Goal: Transaction & Acquisition: Book appointment/travel/reservation

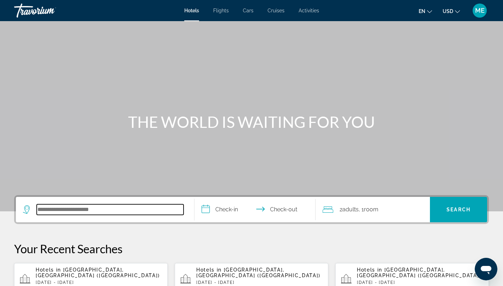
click at [74, 211] on input "Search hotel destination" at bounding box center [110, 210] width 147 height 11
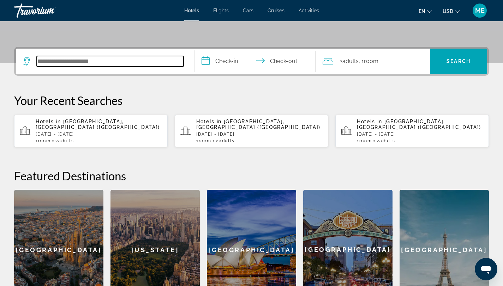
scroll to position [143, 0]
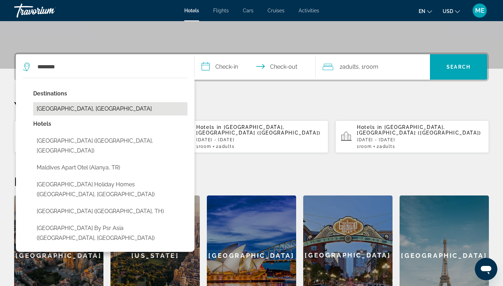
click at [95, 109] on button "[GEOGRAPHIC_DATA], [GEOGRAPHIC_DATA]" at bounding box center [110, 108] width 154 height 13
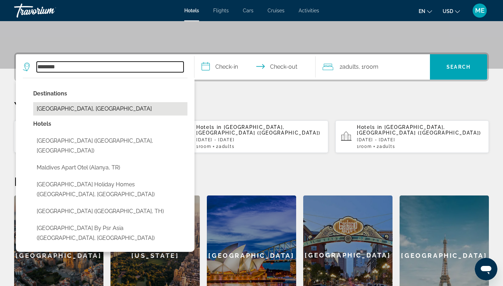
type input "**********"
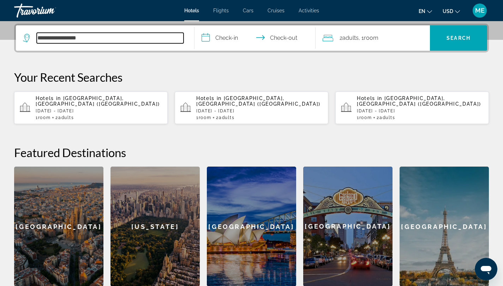
scroll to position [172, 0]
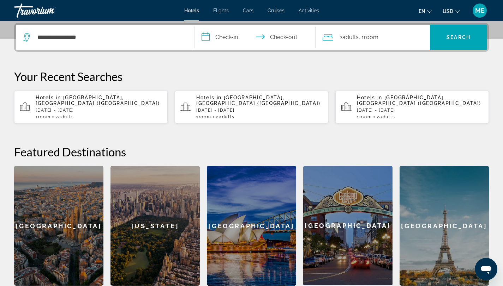
click at [234, 35] on input "**********" at bounding box center [256, 39] width 124 height 28
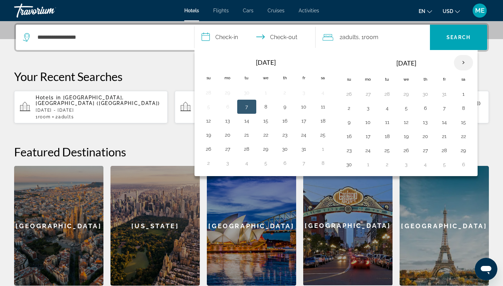
click at [460, 61] on th "Next month" at bounding box center [463, 63] width 19 height 16
click at [209, 112] on button "1" at bounding box center [208, 108] width 11 height 10
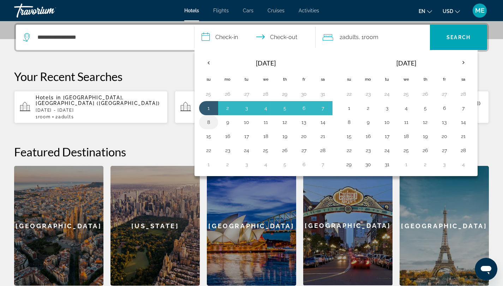
click at [207, 122] on button "8" at bounding box center [208, 122] width 11 height 10
type input "**********"
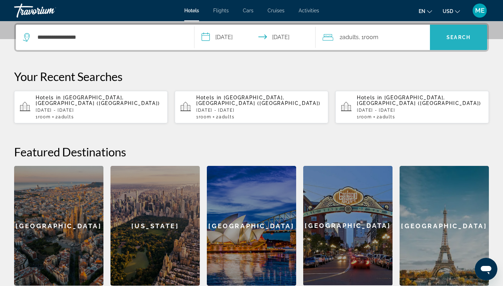
click at [443, 42] on span "Search" at bounding box center [458, 37] width 57 height 17
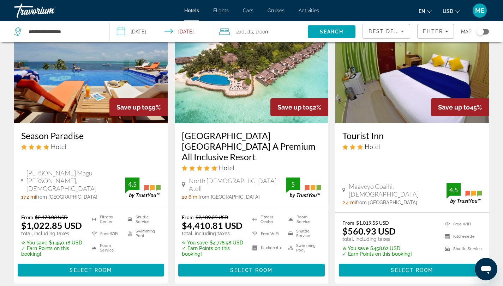
scroll to position [57, 0]
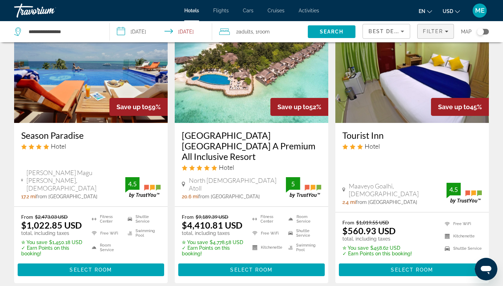
click at [427, 29] on span "Filter" at bounding box center [432, 32] width 20 height 6
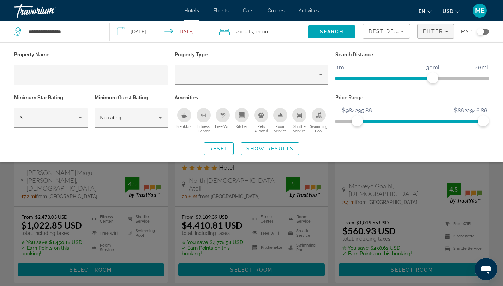
click at [357, 120] on ngx-slider "$43.86 $8622946.86 $984295.86 $8622946.86" at bounding box center [411, 120] width 153 height 1
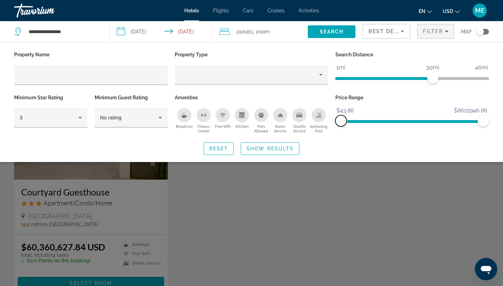
drag, startPoint x: 357, startPoint y: 120, endPoint x: 304, endPoint y: 117, distance: 53.0
click at [304, 117] on div "Property Name Property Type Search Distance 1mi 46mi 30mi Minimum Star Rating 3…" at bounding box center [251, 93] width 481 height 86
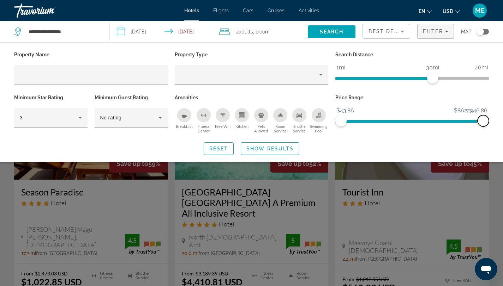
scroll to position [2, 0]
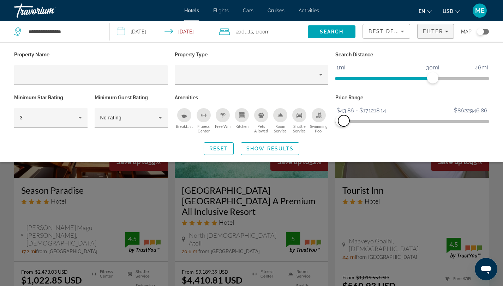
drag, startPoint x: 377, startPoint y: 123, endPoint x: 343, endPoint y: 121, distance: 33.6
click at [343, 121] on span "ngx-slider-max" at bounding box center [343, 120] width 11 height 11
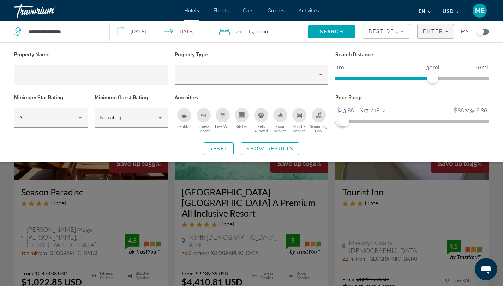
click at [177, 115] on div "Breakfast" at bounding box center [184, 115] width 14 height 14
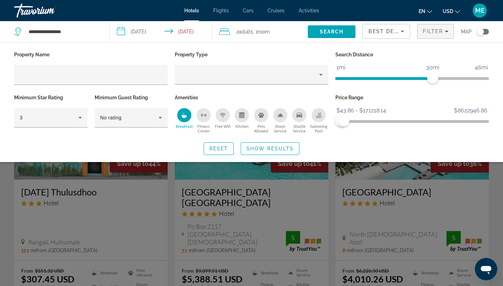
click at [496, 191] on div "Search widget" at bounding box center [251, 196] width 503 height 181
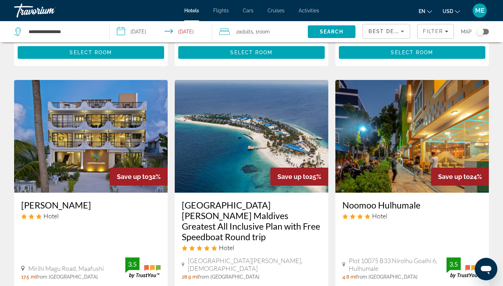
scroll to position [472, 0]
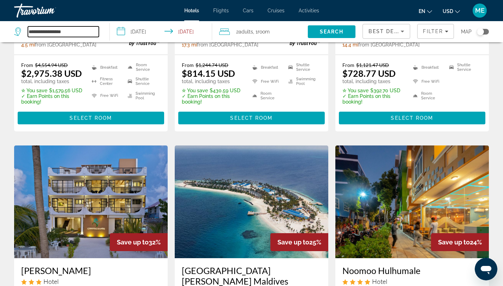
click at [41, 32] on input "**********" at bounding box center [63, 31] width 71 height 11
drag, startPoint x: 78, startPoint y: 31, endPoint x: 12, endPoint y: 30, distance: 66.0
click at [12, 30] on app-destination-search "**********" at bounding box center [55, 31] width 110 height 21
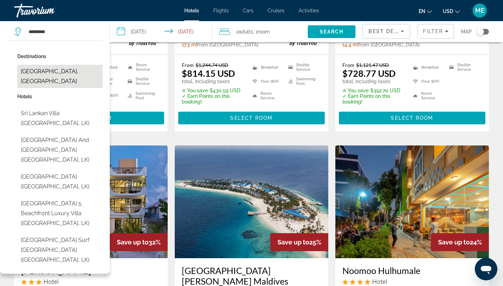
click at [63, 73] on button "[GEOGRAPHIC_DATA], [GEOGRAPHIC_DATA]" at bounding box center [59, 76] width 85 height 23
type input "**********"
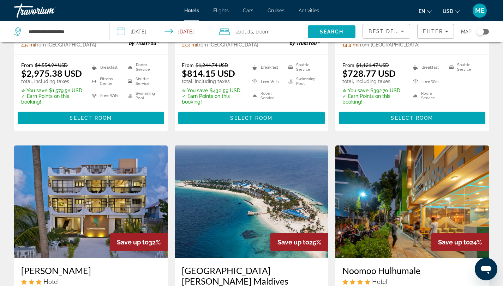
click at [343, 32] on span "Search" at bounding box center [332, 31] width 48 height 17
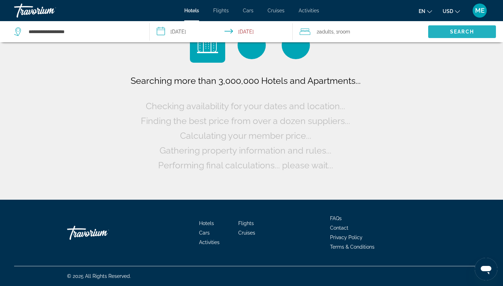
scroll to position [0, 0]
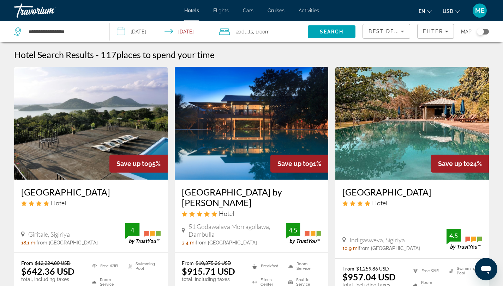
click at [373, 31] on span "Best Deals" at bounding box center [386, 32] width 37 height 6
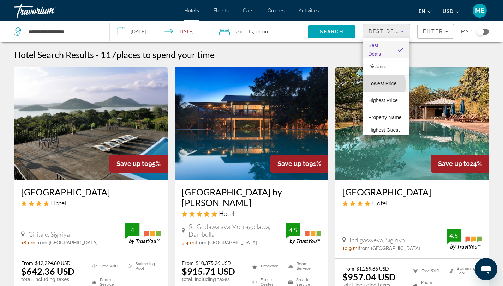
click at [377, 85] on span "Lowest Price" at bounding box center [382, 84] width 28 height 6
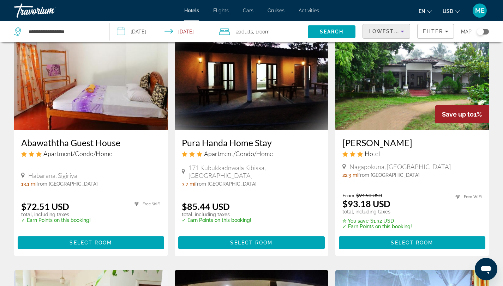
scroll to position [50, 0]
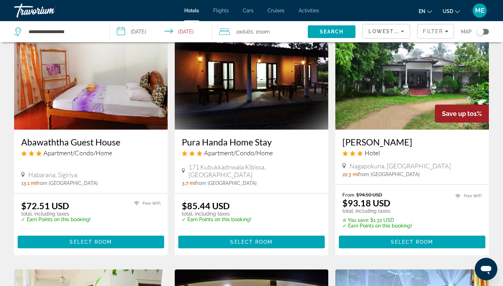
click at [67, 90] on img "Main content" at bounding box center [90, 73] width 153 height 113
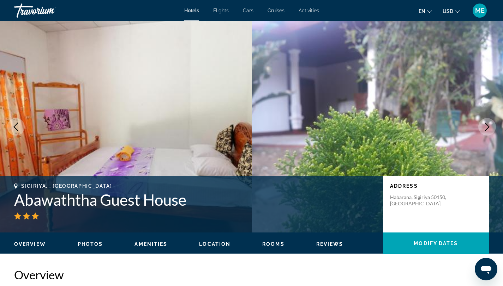
click at [483, 122] on button "Next image" at bounding box center [487, 127] width 18 height 18
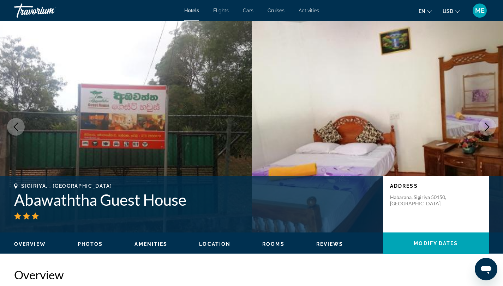
click at [483, 122] on button "Next image" at bounding box center [487, 127] width 18 height 18
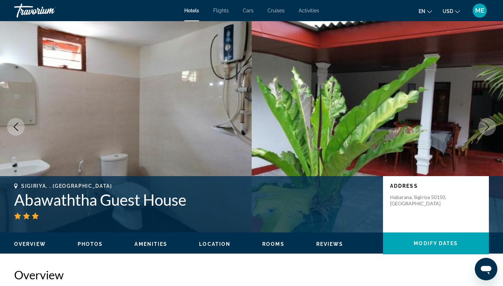
click at [486, 125] on icon "Next image" at bounding box center [486, 127] width 8 height 8
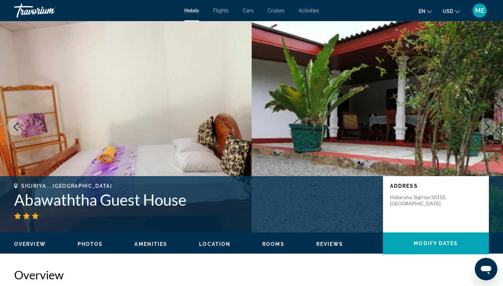
click at [486, 124] on icon "Next image" at bounding box center [487, 127] width 5 height 8
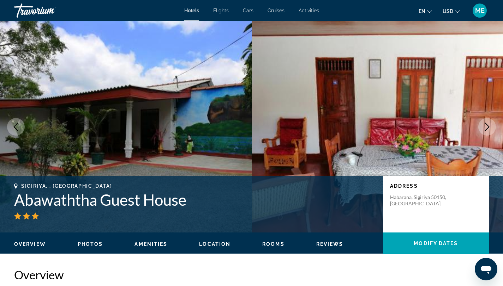
click at [486, 124] on icon "Next image" at bounding box center [487, 127] width 5 height 8
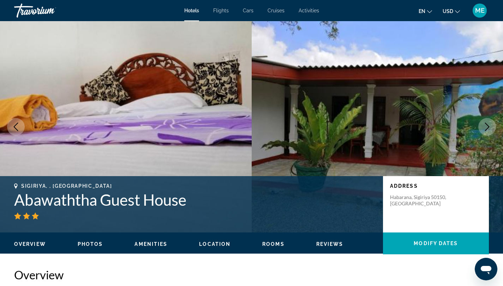
click at [486, 125] on icon "Next image" at bounding box center [486, 127] width 8 height 8
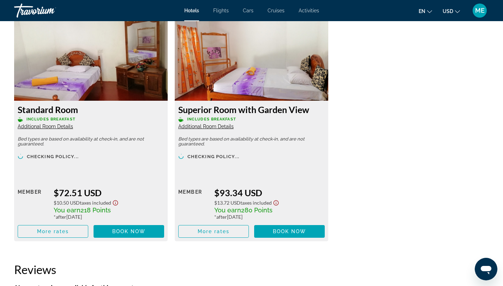
scroll to position [986, 0]
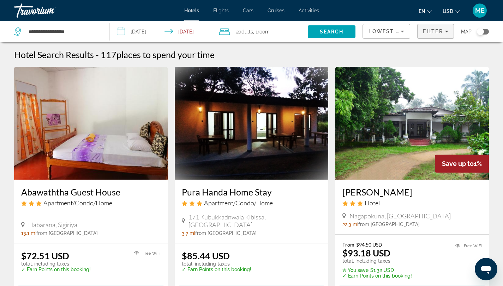
click at [434, 34] on span "Filters" at bounding box center [435, 31] width 36 height 17
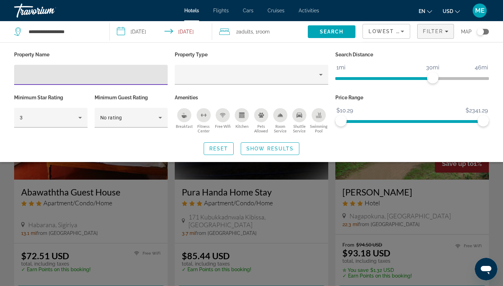
click at [242, 116] on icon "Kitchen" at bounding box center [242, 116] width 4 height 2
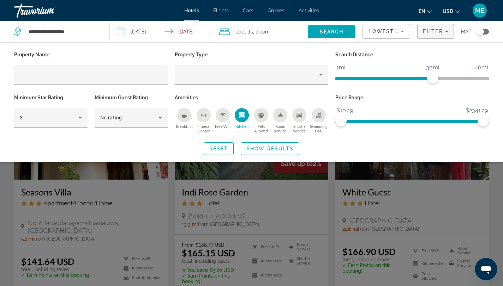
click at [497, 182] on div "Search widget" at bounding box center [251, 196] width 503 height 181
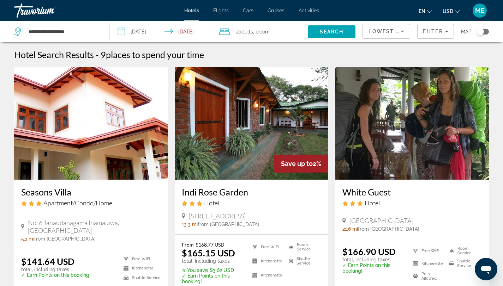
click at [101, 152] on img "Main content" at bounding box center [90, 123] width 153 height 113
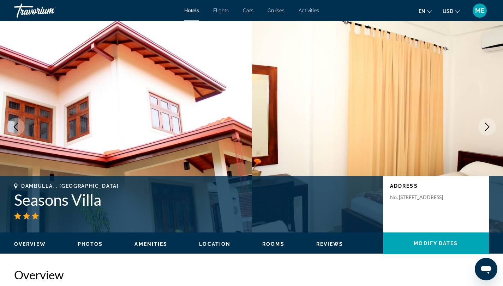
click at [487, 125] on icon "Next image" at bounding box center [486, 127] width 8 height 8
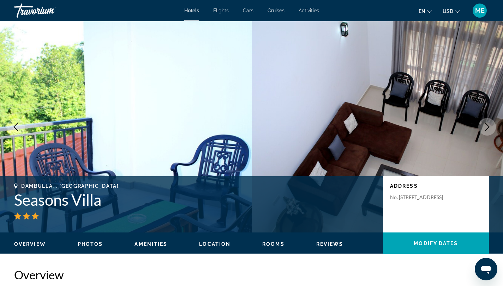
click at [487, 125] on icon "Next image" at bounding box center [486, 127] width 8 height 8
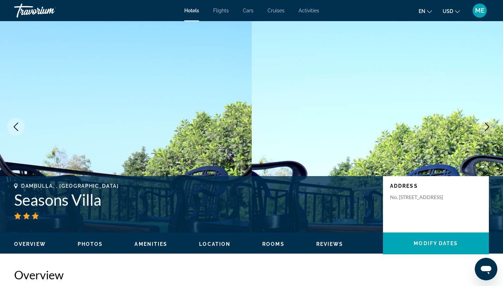
click at [487, 125] on icon "Next image" at bounding box center [486, 127] width 8 height 8
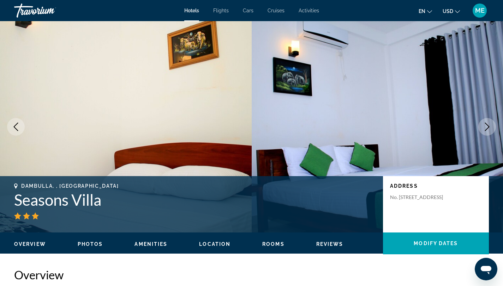
click at [487, 125] on icon "Next image" at bounding box center [486, 127] width 8 height 8
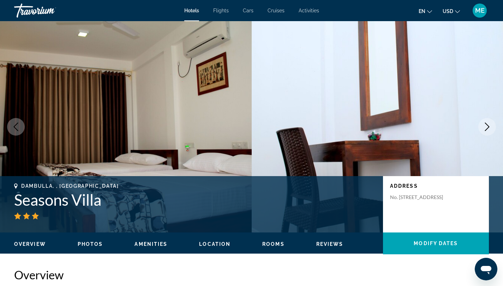
click at [487, 125] on icon "Next image" at bounding box center [486, 127] width 8 height 8
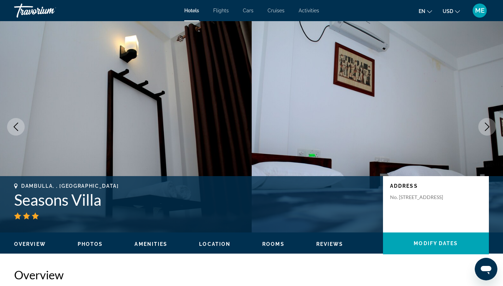
click at [487, 125] on icon "Next image" at bounding box center [486, 127] width 8 height 8
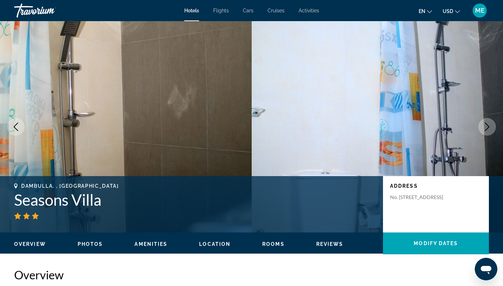
click at [486, 132] on button "Next image" at bounding box center [487, 127] width 18 height 18
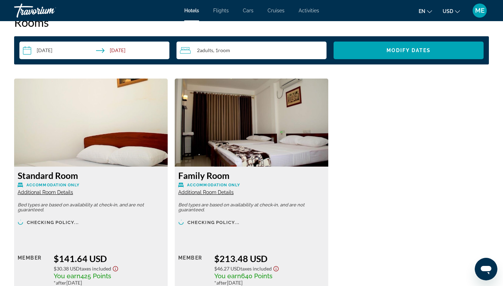
scroll to position [915, 0]
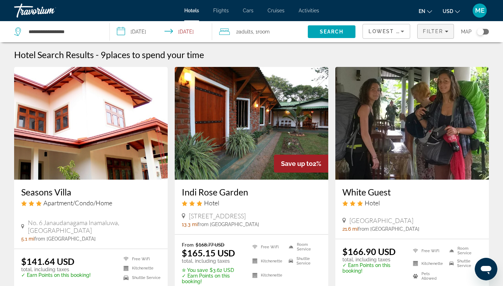
click at [448, 31] on span "Filters" at bounding box center [435, 31] width 36 height 17
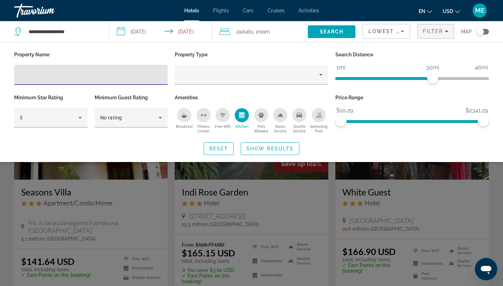
click at [223, 117] on icon "Free Wifi" at bounding box center [223, 115] width 6 height 6
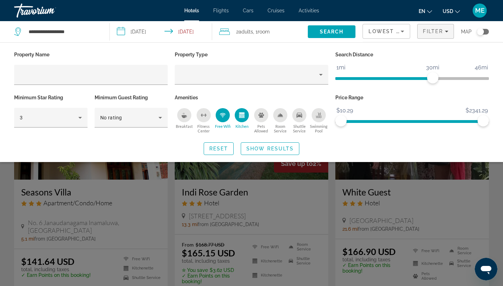
click at [495, 211] on div "Search widget" at bounding box center [251, 196] width 503 height 181
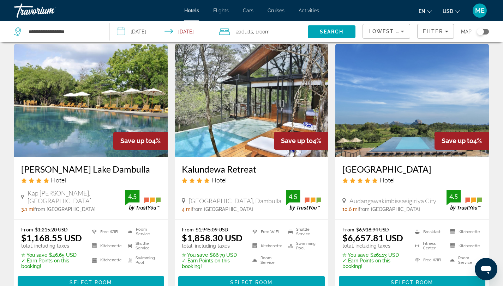
scroll to position [540, 0]
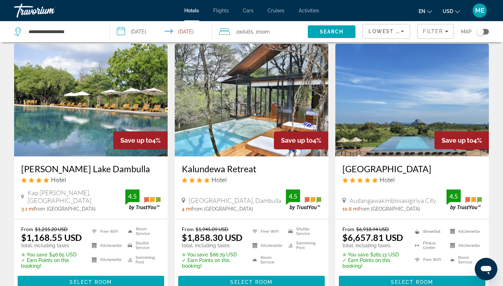
click at [227, 106] on img "Main content" at bounding box center [251, 100] width 153 height 113
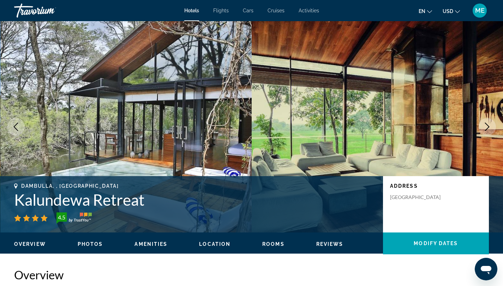
click at [487, 127] on icon "Next image" at bounding box center [486, 127] width 8 height 8
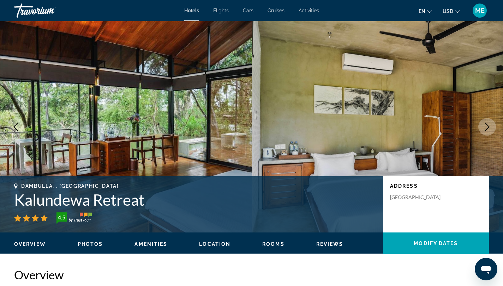
click at [488, 127] on icon "Next image" at bounding box center [487, 127] width 5 height 8
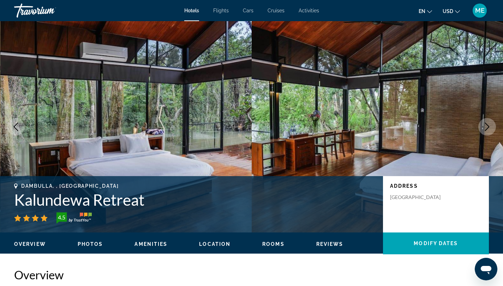
click at [488, 128] on icon "Next image" at bounding box center [486, 127] width 8 height 8
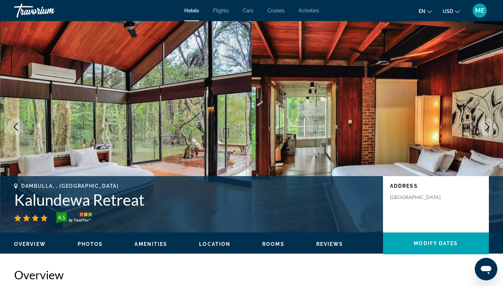
click at [488, 129] on icon "Next image" at bounding box center [486, 127] width 8 height 8
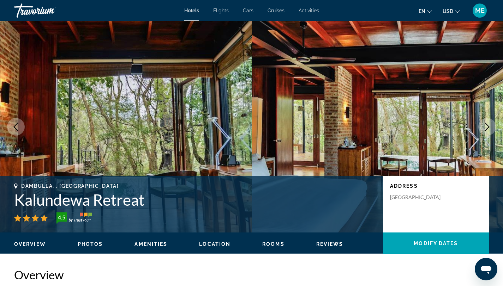
click at [488, 128] on icon "Next image" at bounding box center [486, 127] width 8 height 8
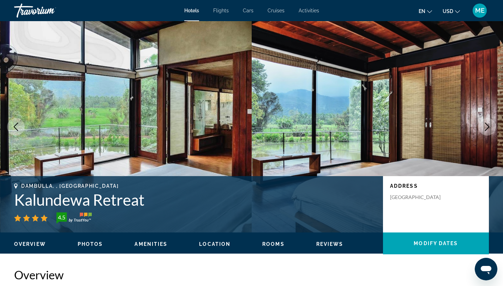
click at [488, 128] on icon "Next image" at bounding box center [486, 127] width 8 height 8
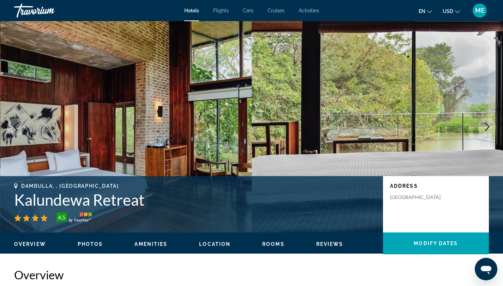
click at [488, 128] on icon "Next image" at bounding box center [487, 127] width 5 height 8
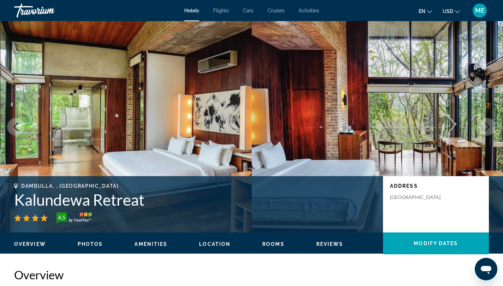
click at [488, 127] on icon "Next image" at bounding box center [486, 127] width 8 height 8
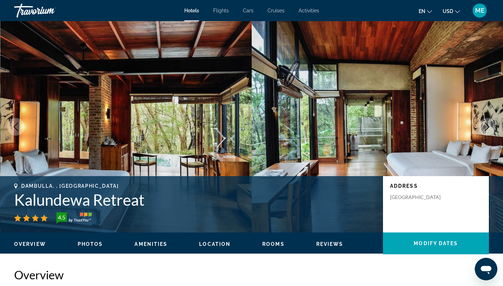
click at [487, 127] on icon "Next image" at bounding box center [486, 127] width 8 height 8
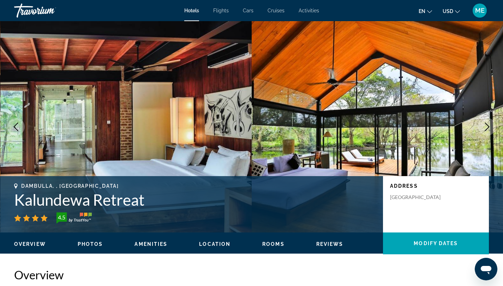
click at [488, 127] on icon "Next image" at bounding box center [486, 127] width 8 height 8
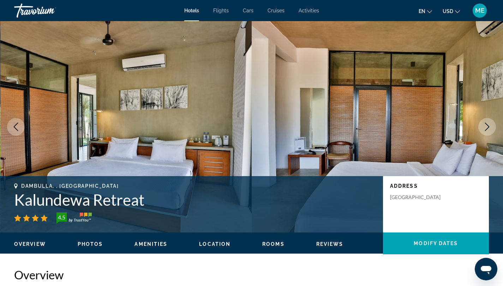
click at [487, 128] on icon "Next image" at bounding box center [487, 127] width 5 height 8
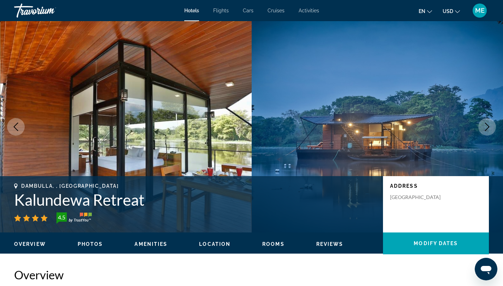
click at [488, 125] on icon "Next image" at bounding box center [486, 127] width 8 height 8
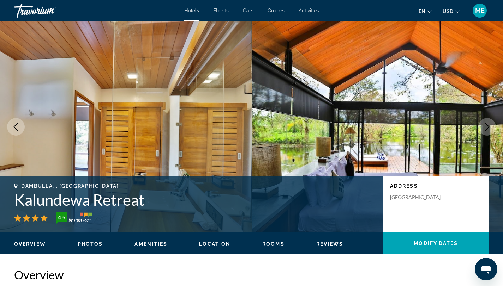
click at [488, 125] on icon "Next image" at bounding box center [486, 127] width 8 height 8
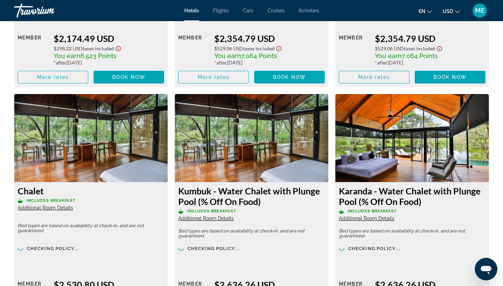
scroll to position [1394, 0]
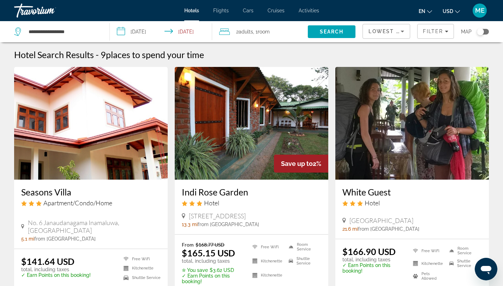
click at [80, 37] on div "**********" at bounding box center [58, 31] width 88 height 21
click at [76, 28] on input "**********" at bounding box center [63, 31] width 71 height 11
type input "*"
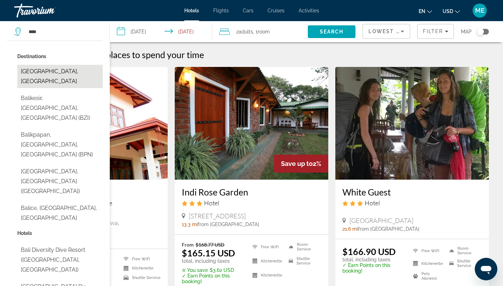
click at [68, 75] on button "[GEOGRAPHIC_DATA], [GEOGRAPHIC_DATA]" at bounding box center [59, 76] width 85 height 23
type input "**********"
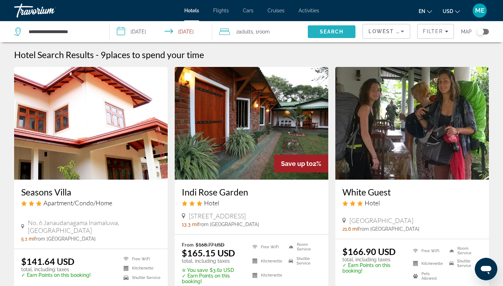
click at [333, 32] on span "Search" at bounding box center [331, 32] width 24 height 6
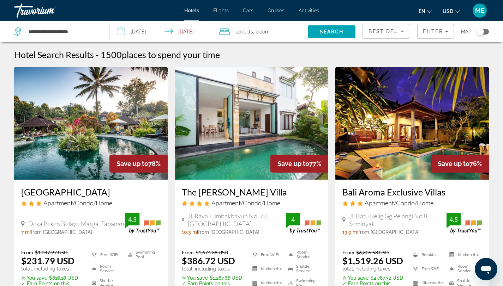
click at [387, 34] on span "Best Deals" at bounding box center [386, 32] width 37 height 6
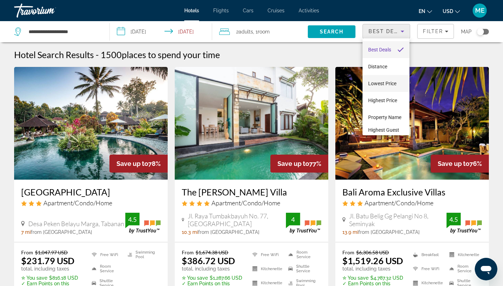
click at [379, 84] on span "Lowest Price" at bounding box center [382, 84] width 28 height 6
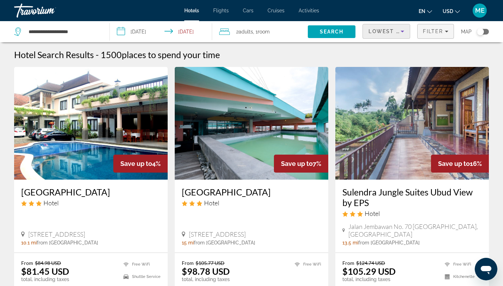
click at [430, 29] on span "Filter" at bounding box center [432, 32] width 20 height 6
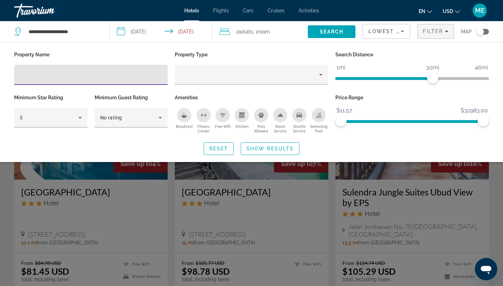
click at [495, 194] on div "Search widget" at bounding box center [251, 196] width 503 height 181
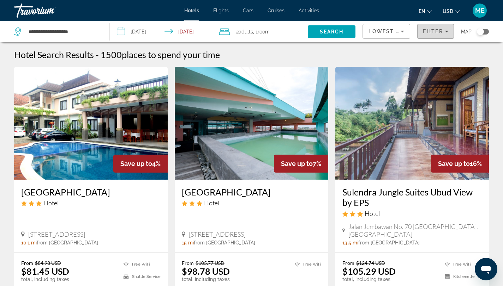
click at [427, 29] on span "Filter" at bounding box center [432, 32] width 20 height 6
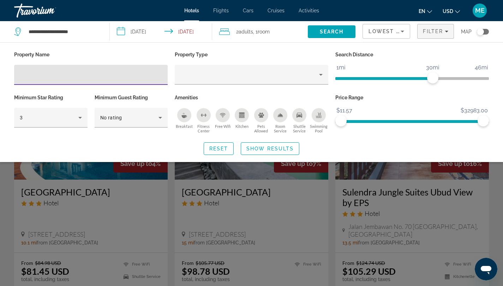
click at [497, 181] on div "Search widget" at bounding box center [251, 196] width 503 height 181
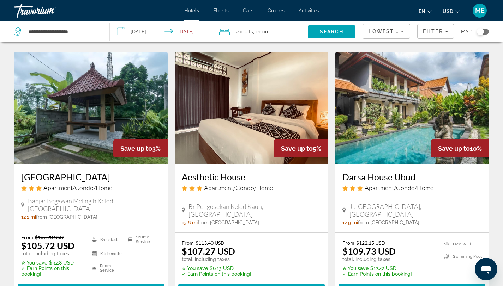
scroll to position [285, 0]
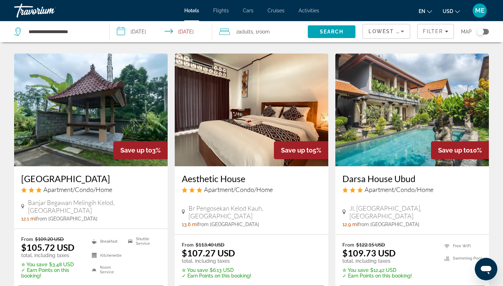
click at [251, 114] on img "Main content" at bounding box center [251, 110] width 153 height 113
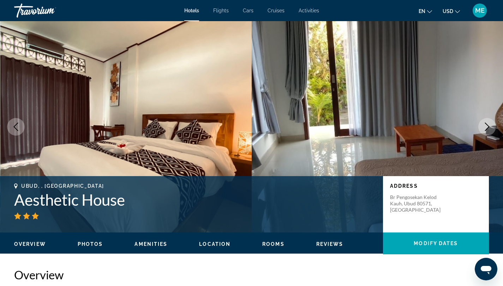
click at [490, 124] on icon "Next image" at bounding box center [486, 127] width 8 height 8
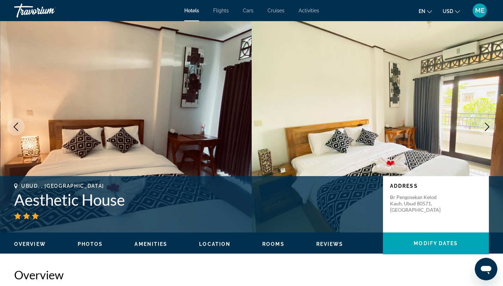
click at [488, 128] on icon "Next image" at bounding box center [486, 127] width 8 height 8
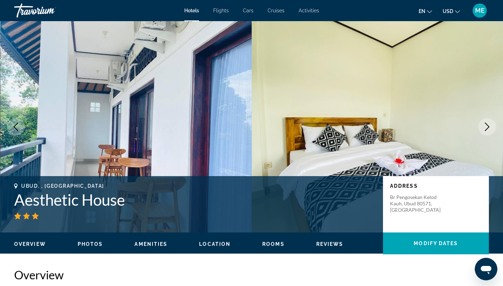
click at [488, 129] on icon "Next image" at bounding box center [486, 127] width 8 height 8
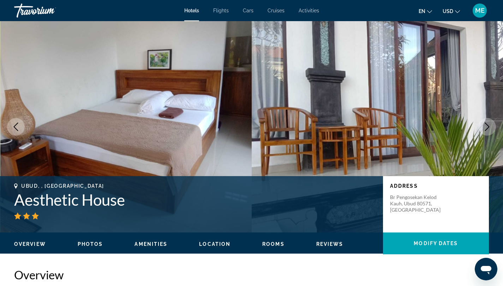
click at [488, 129] on icon "Next image" at bounding box center [486, 127] width 8 height 8
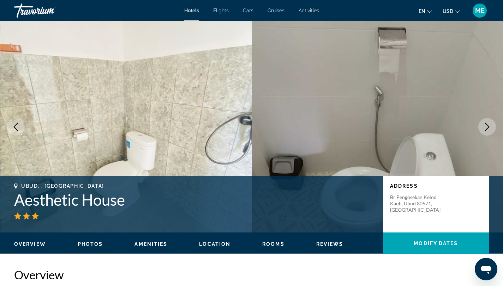
click at [488, 128] on icon "Next image" at bounding box center [486, 127] width 8 height 8
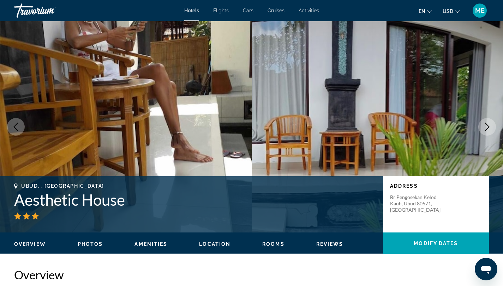
click at [488, 128] on icon "Next image" at bounding box center [486, 127] width 8 height 8
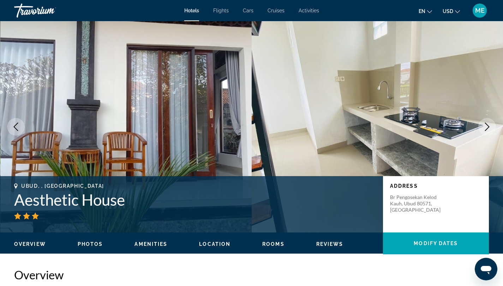
click at [487, 128] on icon "Next image" at bounding box center [487, 127] width 5 height 8
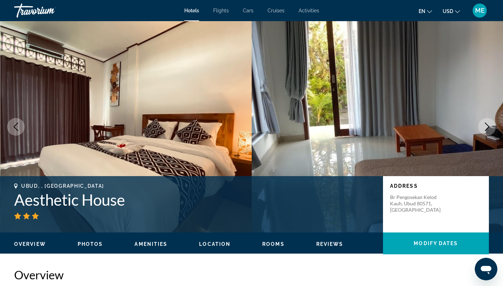
click at [487, 129] on icon "Next image" at bounding box center [486, 127] width 8 height 8
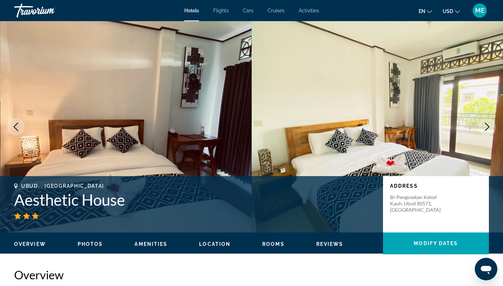
click at [487, 129] on icon "Next image" at bounding box center [487, 127] width 5 height 8
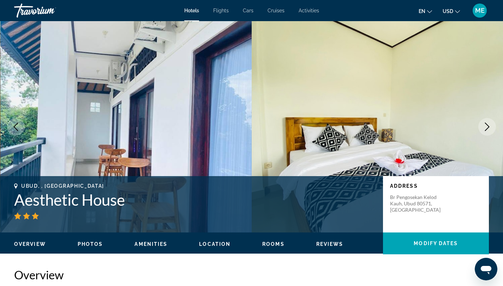
click at [487, 129] on icon "Next image" at bounding box center [487, 127] width 5 height 8
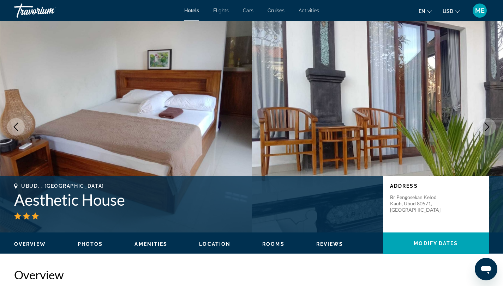
click at [487, 129] on icon "Next image" at bounding box center [487, 127] width 5 height 8
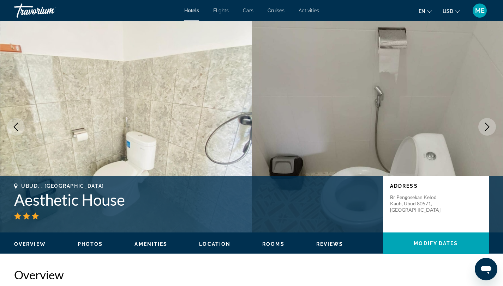
click at [487, 129] on icon "Next image" at bounding box center [487, 127] width 5 height 8
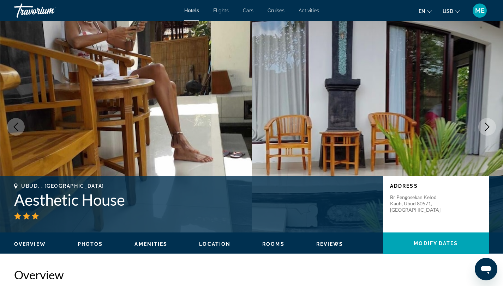
click at [486, 129] on icon "Next image" at bounding box center [487, 127] width 5 height 8
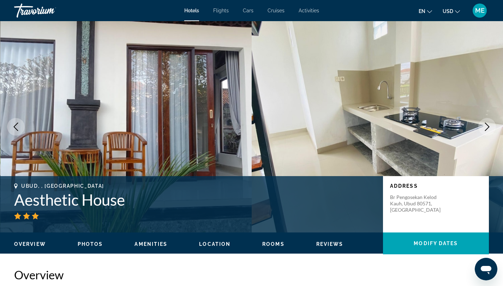
click at [487, 127] on icon "Next image" at bounding box center [486, 127] width 8 height 8
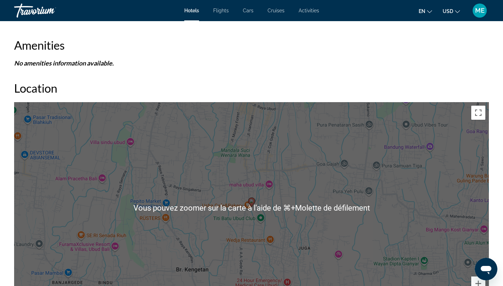
scroll to position [609, 0]
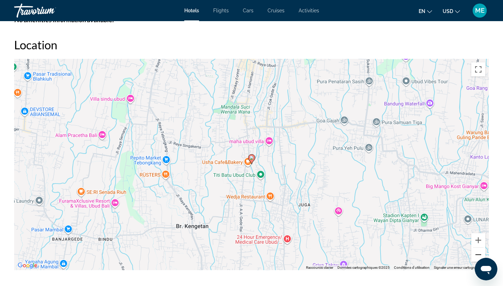
click at [476, 252] on button "Zoom arrière" at bounding box center [478, 255] width 14 height 14
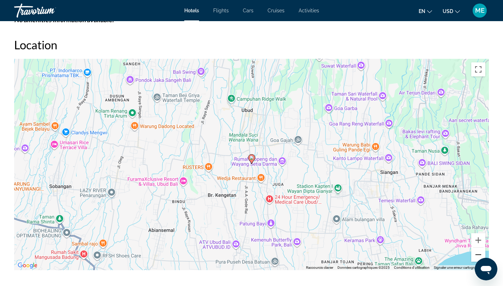
click at [476, 252] on button "Zoom arrière" at bounding box center [478, 255] width 14 height 14
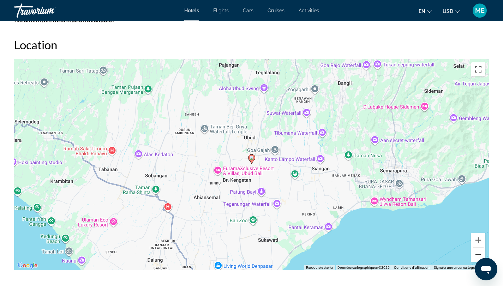
click at [476, 252] on button "Zoom arrière" at bounding box center [478, 255] width 14 height 14
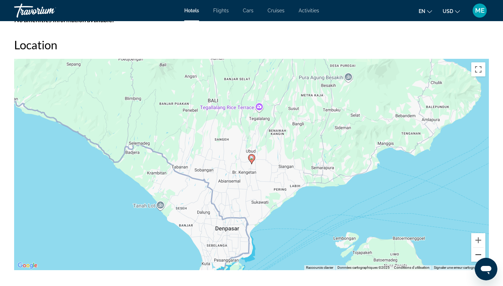
click at [476, 252] on button "Zoom arrière" at bounding box center [478, 255] width 14 height 14
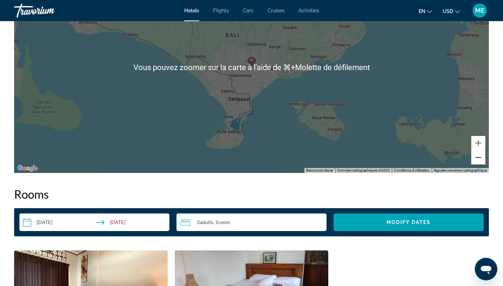
scroll to position [712, 0]
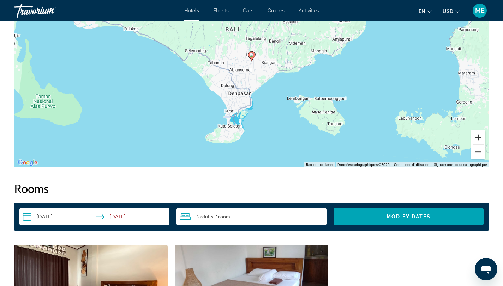
click at [477, 138] on button "Zoom avant" at bounding box center [478, 137] width 14 height 14
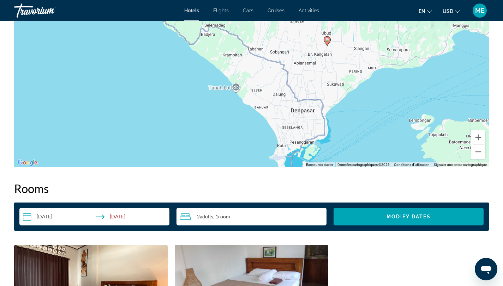
drag, startPoint x: 267, startPoint y: 123, endPoint x: 344, endPoint y: 105, distance: 79.2
click at [344, 105] on div "Pour activer le glissement avec le clavier, appuyez sur Alt+Entrée. Une fois ce…" at bounding box center [251, 62] width 474 height 212
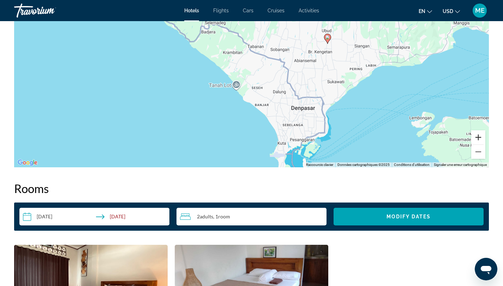
click at [481, 139] on button "Zoom avant" at bounding box center [478, 137] width 14 height 14
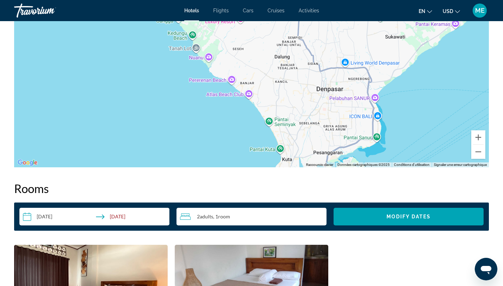
drag, startPoint x: 286, startPoint y: 118, endPoint x: 262, endPoint y: 52, distance: 70.5
click at [262, 52] on div "Pour activer le glissement avec le clavier, appuyez sur Alt+Entrée. Une fois ce…" at bounding box center [251, 62] width 474 height 212
click at [478, 140] on button "Zoom avant" at bounding box center [478, 137] width 14 height 14
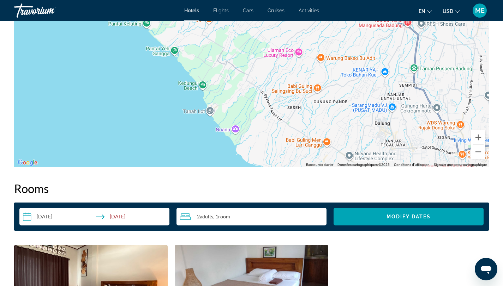
drag, startPoint x: 151, startPoint y: 96, endPoint x: 224, endPoint y: 170, distance: 103.7
click at [224, 171] on div "Overview Type Apartment Address Br Pengose[GEOGRAPHIC_DATA], [GEOGRAPHIC_DATA] …" at bounding box center [251, 46] width 481 height 981
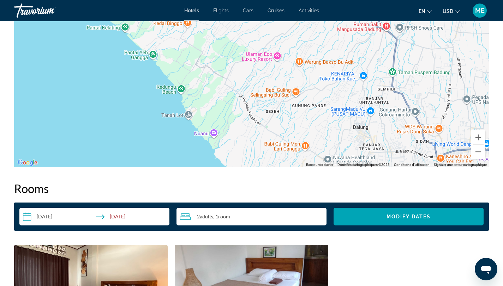
drag, startPoint x: 141, startPoint y: 70, endPoint x: 115, endPoint y: 65, distance: 26.6
click at [115, 65] on div "Pour activer le glissement avec le clavier, appuyez sur Alt+Entrée. Une fois ce…" at bounding box center [251, 62] width 474 height 212
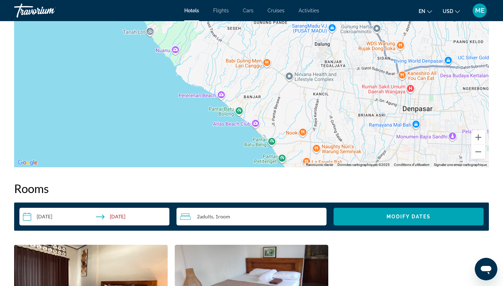
drag, startPoint x: 115, startPoint y: 64, endPoint x: 76, endPoint y: -29, distance: 100.4
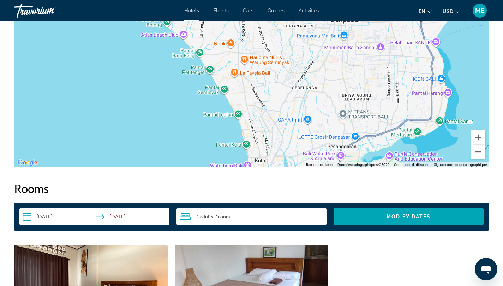
drag, startPoint x: 201, startPoint y: 79, endPoint x: 122, endPoint y: -5, distance: 115.5
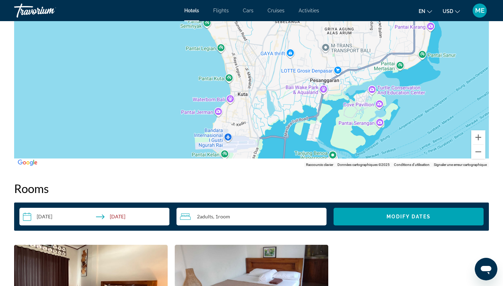
drag, startPoint x: 158, startPoint y: 95, endPoint x: 147, endPoint y: 37, distance: 59.1
click at [147, 37] on div "Main content" at bounding box center [251, 62] width 474 height 212
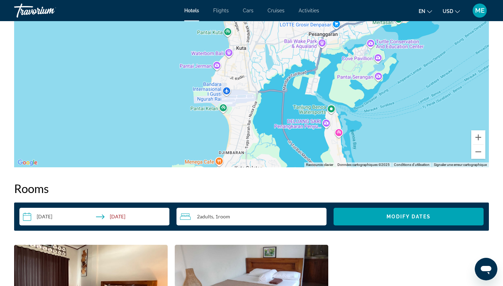
drag, startPoint x: 165, startPoint y: 114, endPoint x: 167, endPoint y: 51, distance: 62.4
click at [167, 51] on div "Main content" at bounding box center [251, 62] width 474 height 212
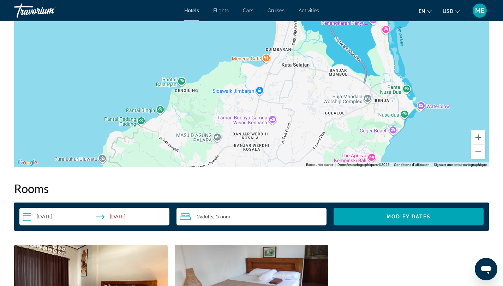
drag, startPoint x: 179, startPoint y: 108, endPoint x: 225, endPoint y: 53, distance: 71.8
click at [225, 53] on div "Main content" at bounding box center [251, 62] width 474 height 212
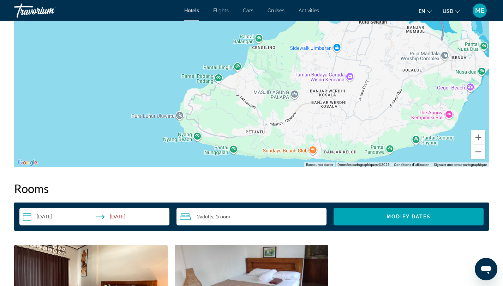
drag, startPoint x: 153, startPoint y: 87, endPoint x: 229, endPoint y: 45, distance: 86.8
click at [229, 45] on div "Main content" at bounding box center [251, 62] width 474 height 212
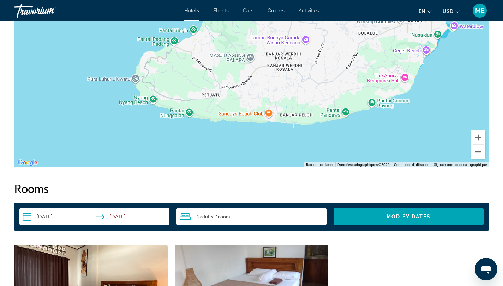
drag, startPoint x: 130, startPoint y: 83, endPoint x: 85, endPoint y: 44, distance: 59.0
click at [85, 44] on div "Main content" at bounding box center [251, 62] width 474 height 212
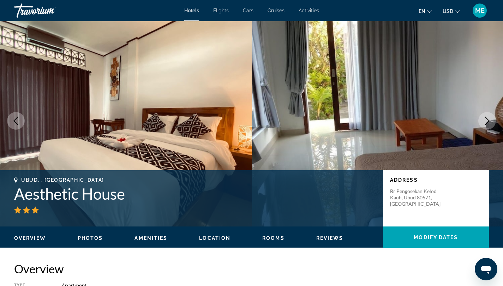
scroll to position [0, 0]
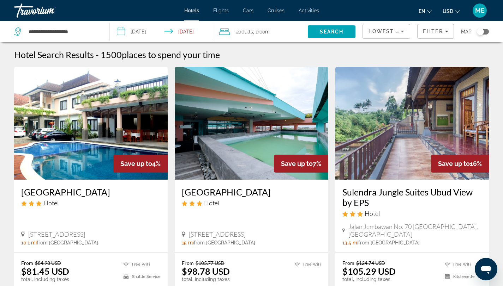
click at [408, 128] on img "Main content" at bounding box center [411, 123] width 153 height 113
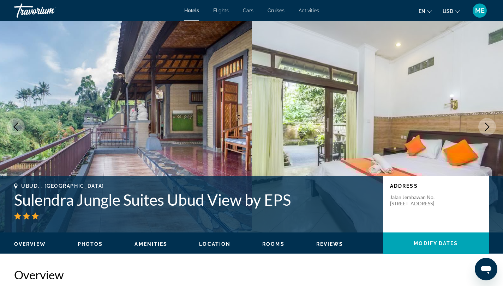
click at [487, 125] on icon "Next image" at bounding box center [486, 127] width 8 height 8
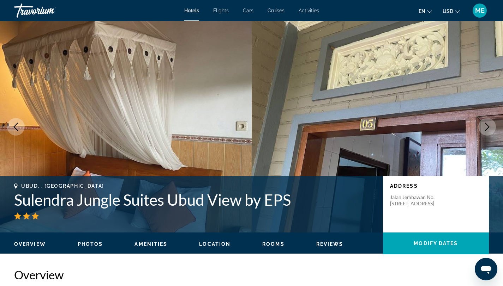
click at [487, 124] on icon "Next image" at bounding box center [486, 127] width 8 height 8
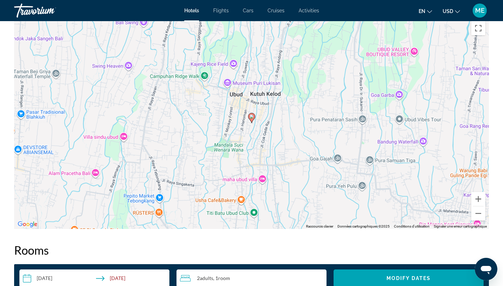
scroll to position [692, 0]
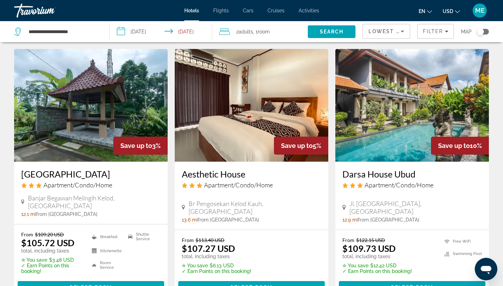
scroll to position [291, 0]
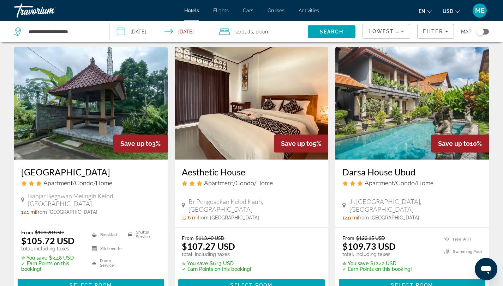
click at [394, 73] on img "Main content" at bounding box center [411, 103] width 153 height 113
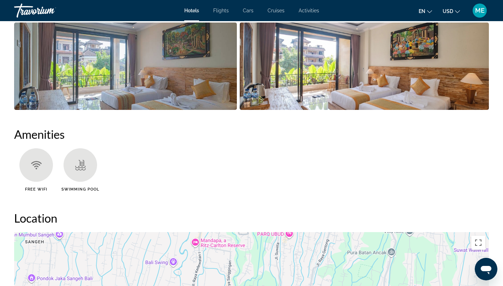
scroll to position [478, 0]
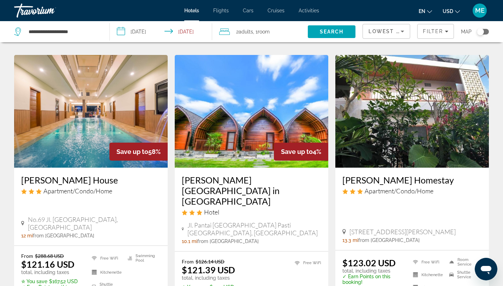
scroll to position [824, 0]
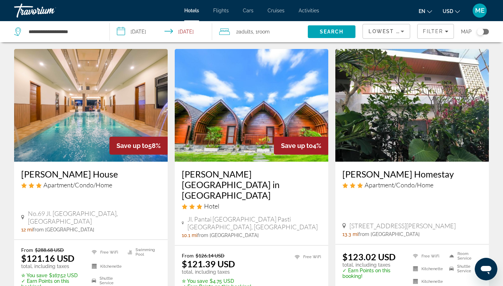
click at [244, 103] on img "Main content" at bounding box center [251, 105] width 153 height 113
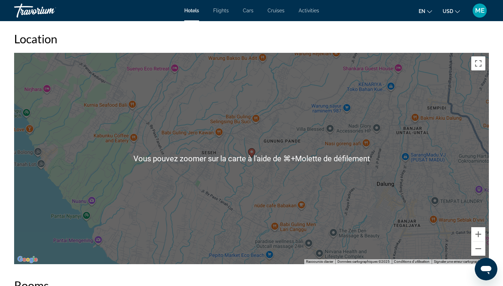
scroll to position [657, 0]
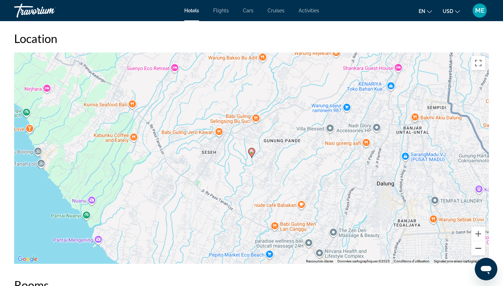
click at [478, 248] on button "Zoom arrière" at bounding box center [478, 249] width 14 height 14
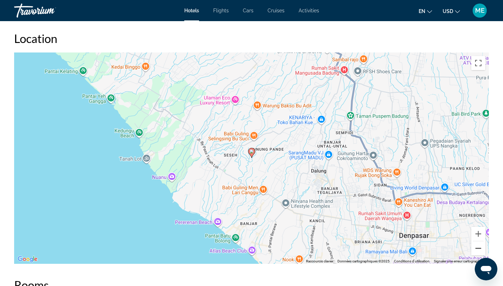
click at [478, 248] on button "Zoom arrière" at bounding box center [478, 249] width 14 height 14
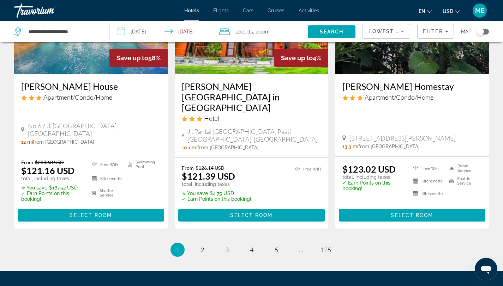
scroll to position [950, 0]
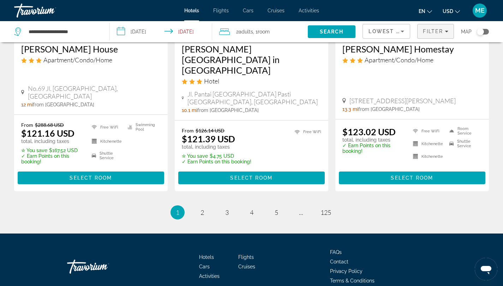
click at [438, 32] on span "Filter" at bounding box center [432, 32] width 20 height 6
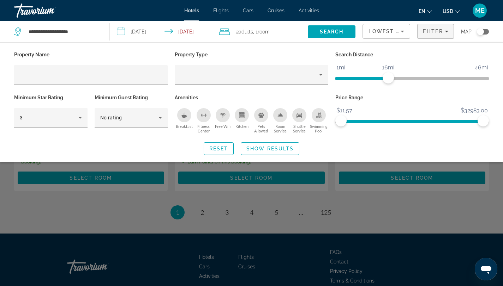
click at [388, 78] on span "ngx-slider" at bounding box center [361, 78] width 53 height 3
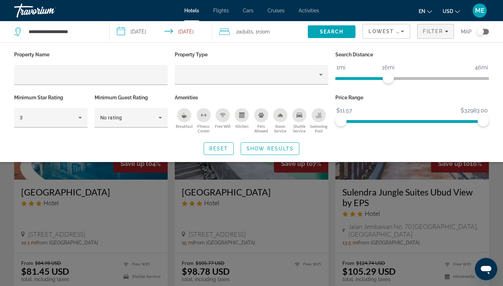
click at [372, 78] on span "ngx-slider" at bounding box center [361, 78] width 53 height 3
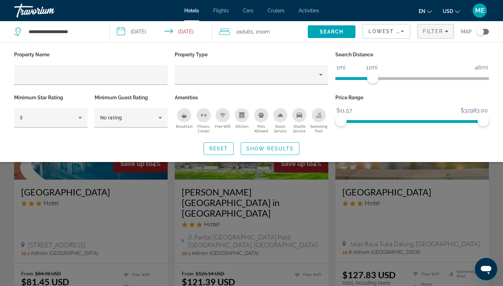
click at [364, 79] on ngx-slider "1mi 46mi 11mi" at bounding box center [411, 77] width 153 height 1
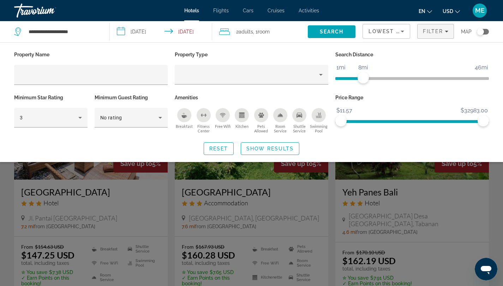
click at [498, 208] on div "Search widget" at bounding box center [251, 196] width 503 height 181
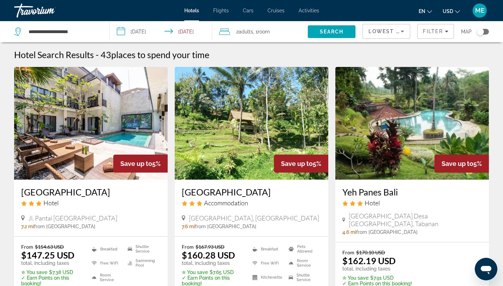
click at [74, 115] on img "Main content" at bounding box center [90, 123] width 153 height 113
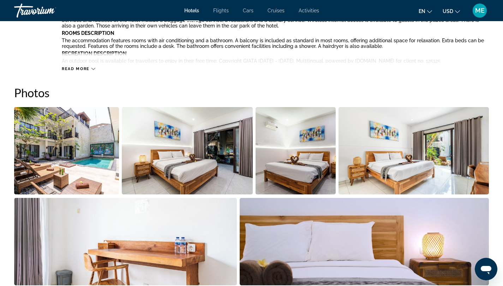
scroll to position [317, 0]
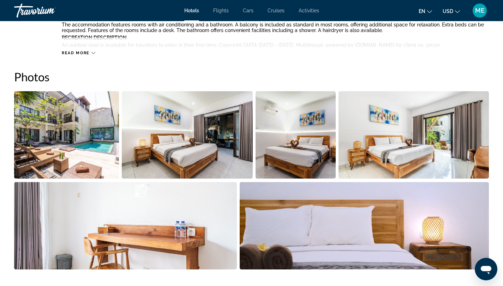
click at [428, 152] on img "Open full-screen image slider" at bounding box center [413, 134] width 151 height 87
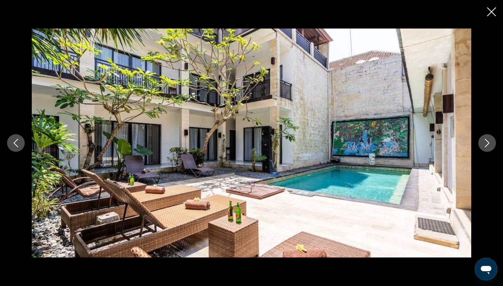
click at [489, 145] on icon "Next image" at bounding box center [486, 143] width 8 height 8
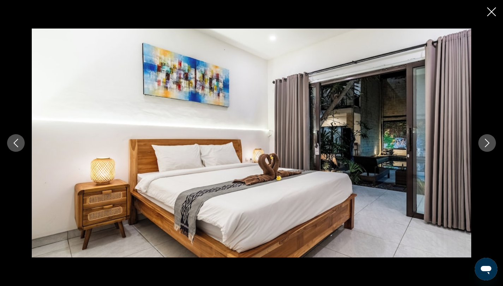
click at [490, 142] on icon "Next image" at bounding box center [486, 143] width 8 height 8
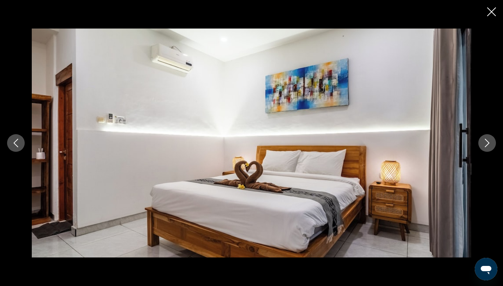
click at [490, 142] on icon "Next image" at bounding box center [486, 143] width 8 height 8
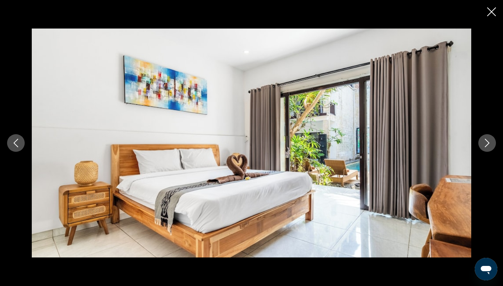
click at [490, 142] on icon "Next image" at bounding box center [486, 143] width 8 height 8
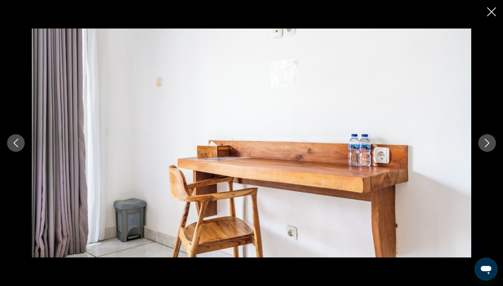
click at [490, 142] on icon "Next image" at bounding box center [486, 143] width 8 height 8
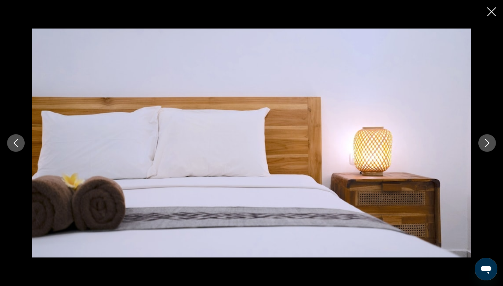
click at [494, 11] on icon "Close slideshow" at bounding box center [491, 11] width 9 height 9
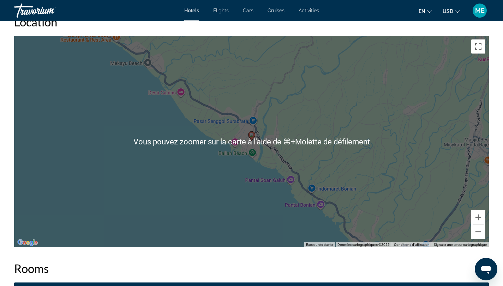
scroll to position [674, 0]
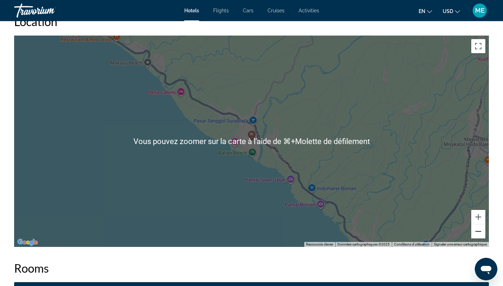
click at [481, 232] on button "Zoom arrière" at bounding box center [478, 232] width 14 height 14
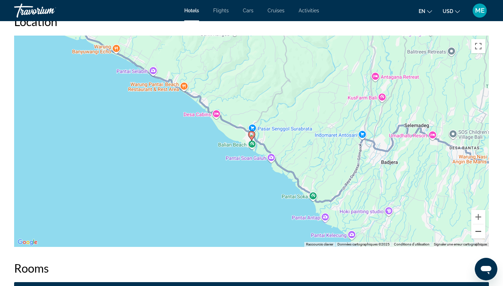
click at [481, 232] on button "Zoom arrière" at bounding box center [478, 232] width 14 height 14
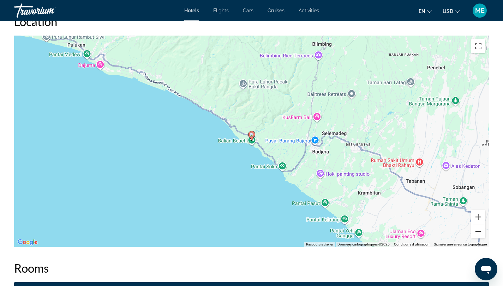
click at [481, 232] on button "Zoom arrière" at bounding box center [478, 232] width 14 height 14
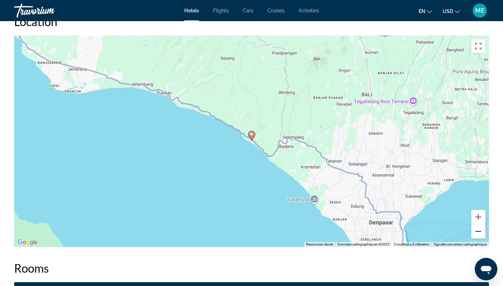
click at [481, 232] on button "Zoom arrière" at bounding box center [478, 232] width 14 height 14
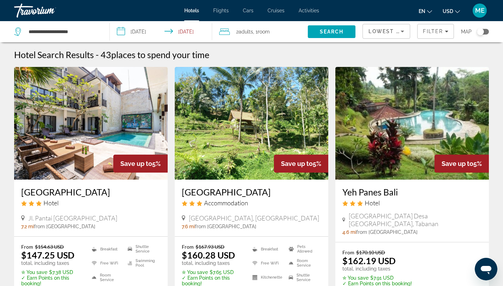
click at [104, 171] on img "Main content" at bounding box center [90, 123] width 153 height 113
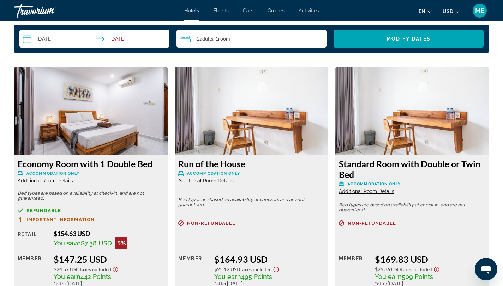
scroll to position [932, 0]
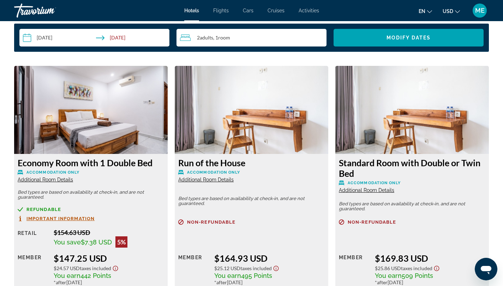
click at [117, 115] on img "Main content" at bounding box center [90, 110] width 153 height 88
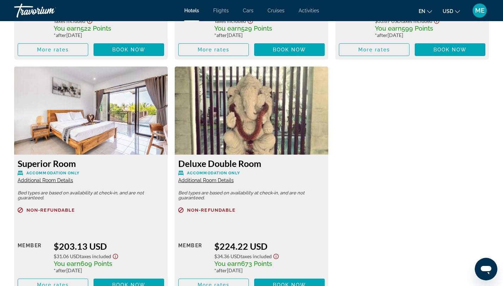
scroll to position [1428, 0]
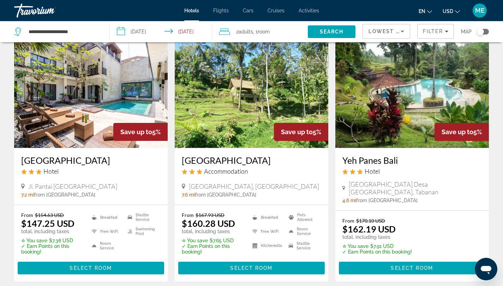
scroll to position [33, 0]
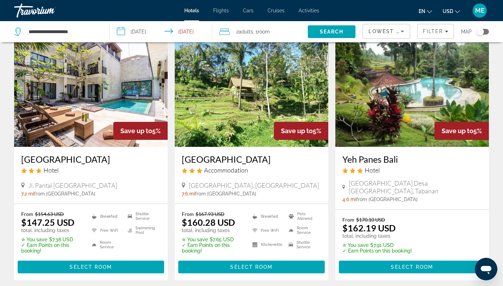
click at [59, 108] on img "Main content" at bounding box center [90, 90] width 153 height 113
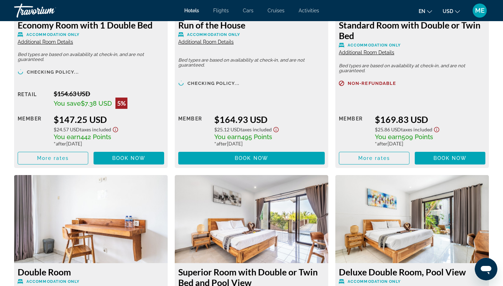
scroll to position [1071, 0]
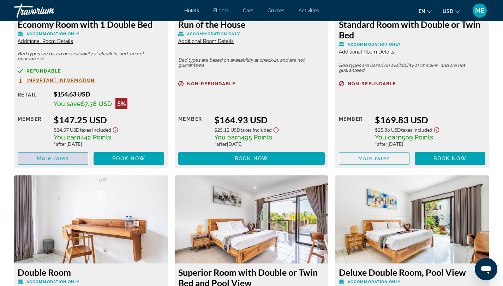
click at [56, 157] on span "More rates" at bounding box center [53, 159] width 32 height 6
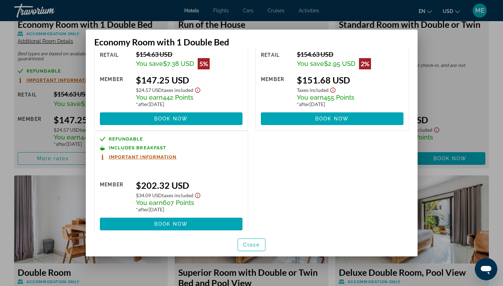
scroll to position [0, 0]
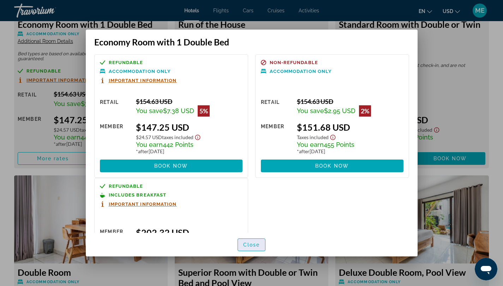
click at [255, 246] on span "Close" at bounding box center [251, 245] width 17 height 6
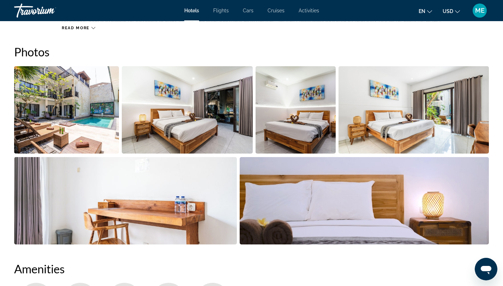
scroll to position [235, 0]
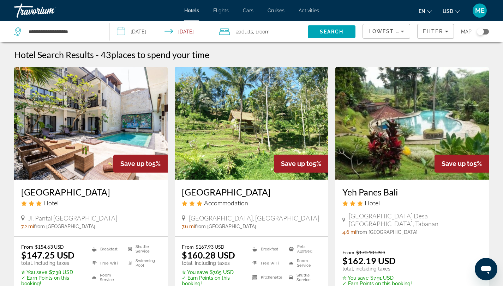
click at [63, 37] on div "**********" at bounding box center [58, 31] width 88 height 21
click at [56, 30] on input "**********" at bounding box center [63, 31] width 71 height 11
drag, startPoint x: 84, startPoint y: 34, endPoint x: 16, endPoint y: 28, distance: 68.4
click at [16, 28] on div "**********" at bounding box center [56, 31] width 85 height 11
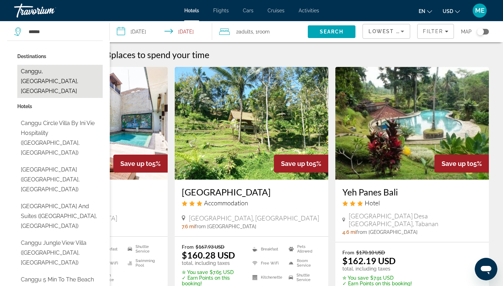
click at [74, 71] on button "Canggu, [GEOGRAPHIC_DATA], [GEOGRAPHIC_DATA]" at bounding box center [59, 81] width 85 height 33
type input "**********"
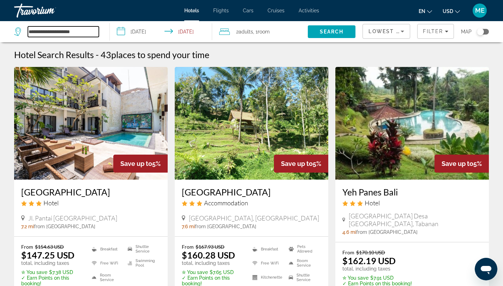
click at [91, 33] on input "**********" at bounding box center [63, 31] width 71 height 11
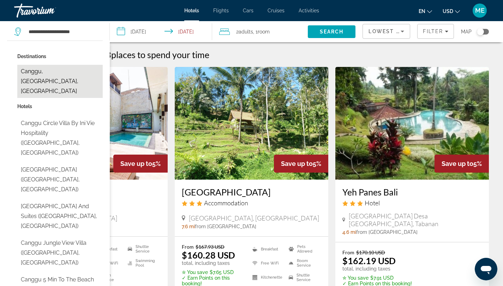
click at [71, 72] on button "Canggu, [GEOGRAPHIC_DATA], [GEOGRAPHIC_DATA]" at bounding box center [59, 81] width 85 height 33
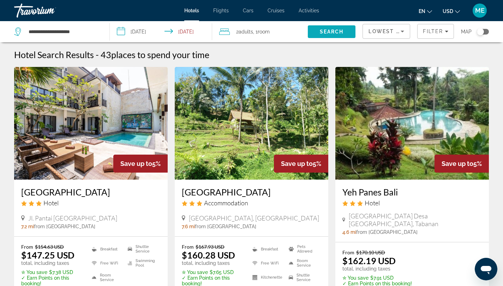
click at [335, 31] on span "Search" at bounding box center [331, 32] width 24 height 6
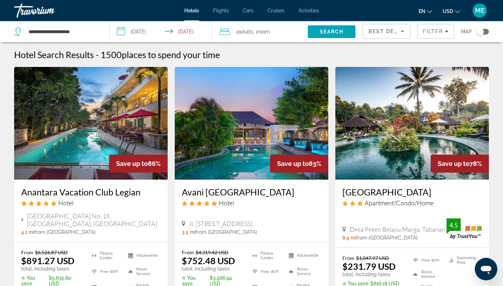
click at [368, 26] on div "Best Deals" at bounding box center [386, 34] width 36 height 20
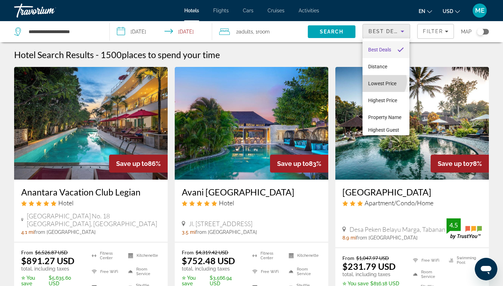
click at [382, 81] on span "Lowest Price" at bounding box center [382, 84] width 28 height 6
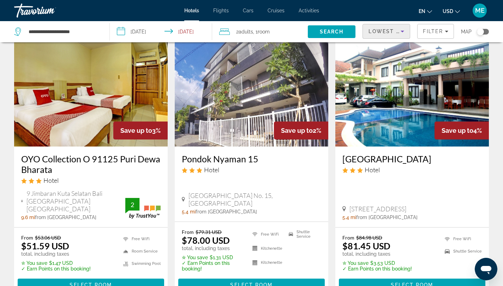
scroll to position [34, 0]
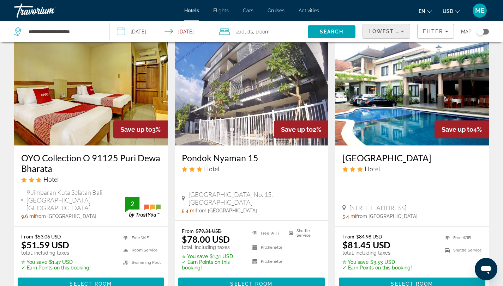
click at [403, 114] on img "Main content" at bounding box center [411, 89] width 153 height 113
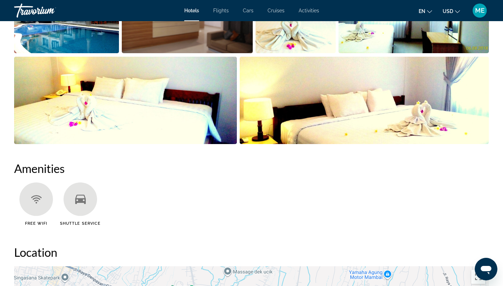
scroll to position [434, 0]
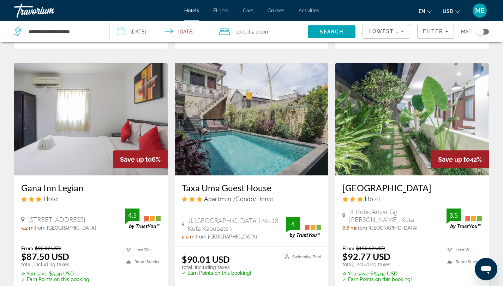
scroll to position [285, 0]
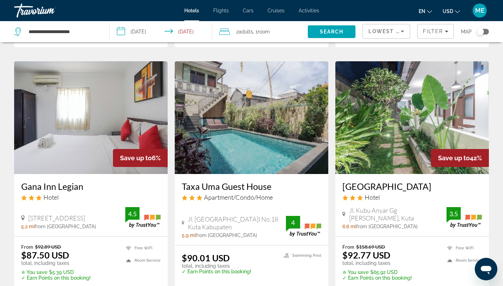
click at [260, 136] on img "Main content" at bounding box center [251, 117] width 153 height 113
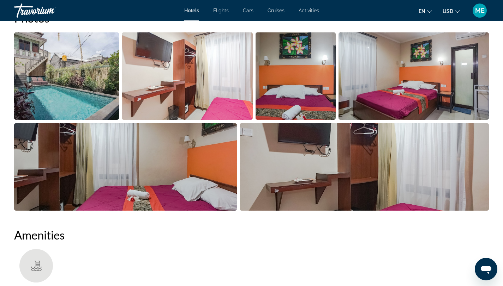
scroll to position [376, 0]
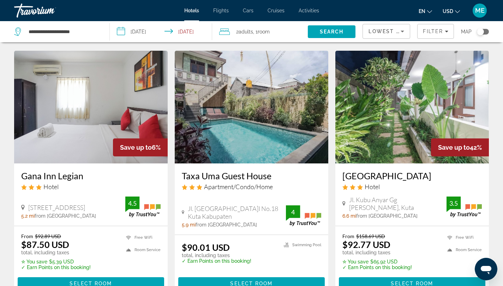
scroll to position [297, 0]
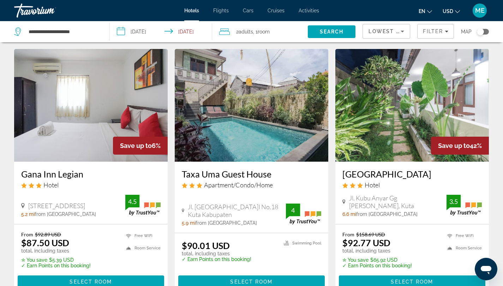
click at [403, 128] on img "Main content" at bounding box center [411, 105] width 153 height 113
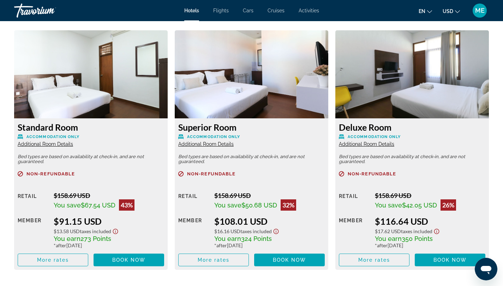
scroll to position [970, 0]
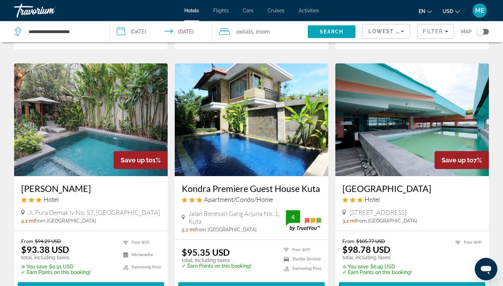
scroll to position [552, 0]
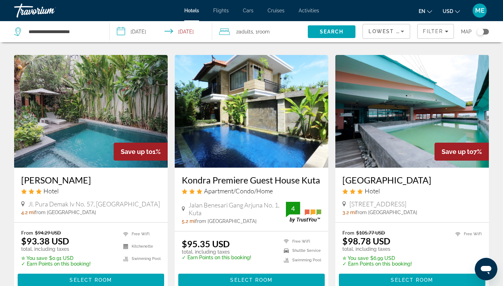
click at [391, 129] on img "Main content" at bounding box center [411, 111] width 153 height 113
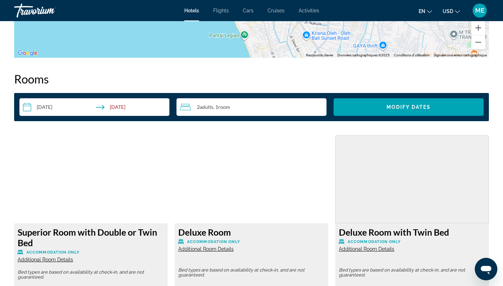
scroll to position [861, 0]
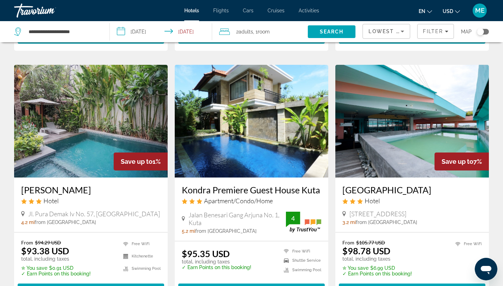
scroll to position [544, 0]
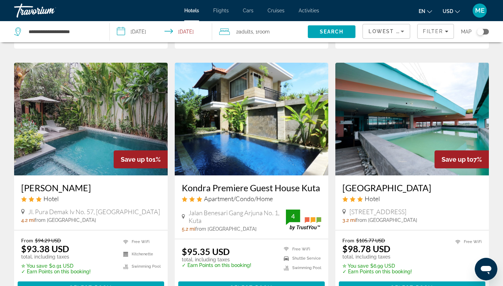
click at [237, 114] on img "Main content" at bounding box center [251, 119] width 153 height 113
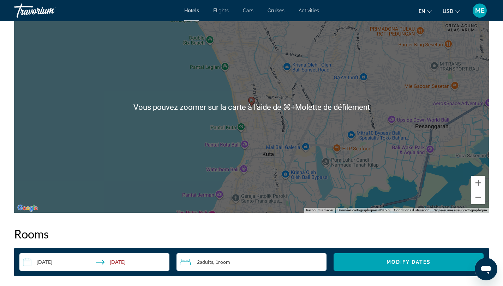
scroll to position [694, 0]
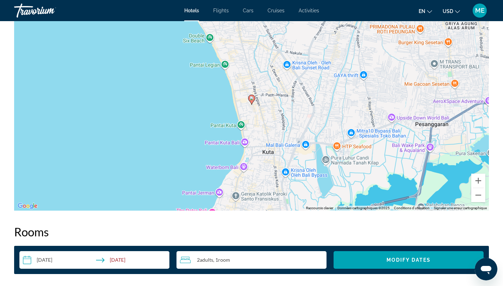
click at [498, 201] on div "Overview Type Apartment Address [STREET_ADDRESS] 1, Kuta 80361, [GEOGRAPHIC_DAT…" at bounding box center [251, 231] width 503 height 1315
click at [479, 196] on button "Zoom arrière" at bounding box center [478, 195] width 14 height 14
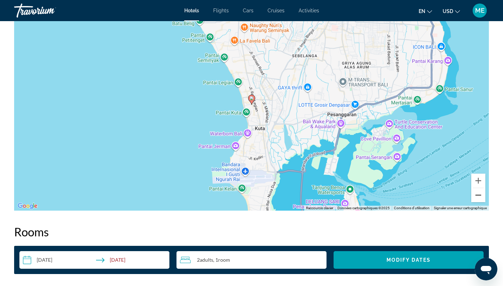
click at [480, 194] on button "Zoom arrière" at bounding box center [478, 195] width 14 height 14
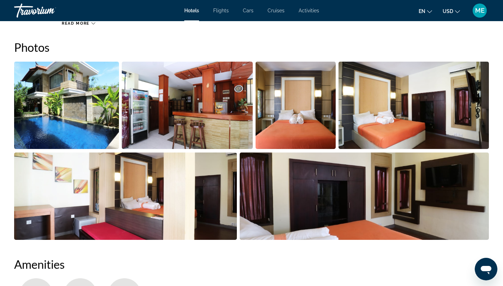
scroll to position [330, 0]
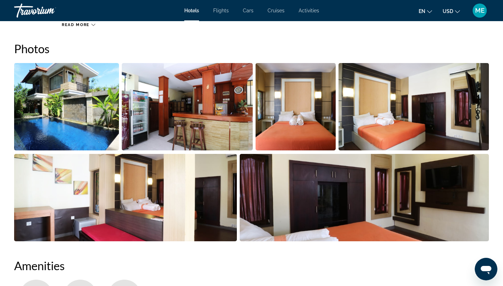
click at [192, 109] on img "Open full-screen image slider" at bounding box center [187, 106] width 131 height 87
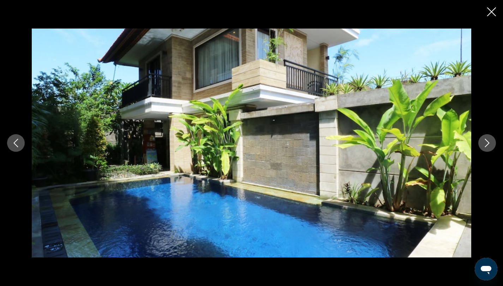
click at [484, 141] on icon "Next image" at bounding box center [486, 143] width 8 height 8
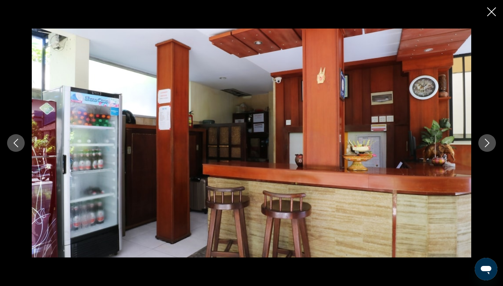
click at [484, 141] on icon "Next image" at bounding box center [486, 143] width 8 height 8
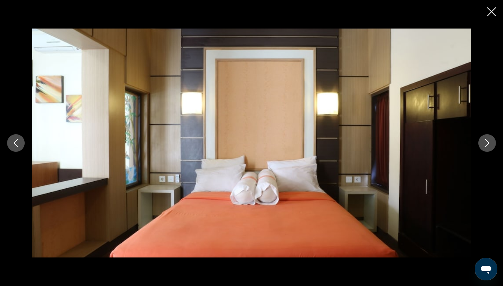
click at [483, 142] on icon "Next image" at bounding box center [486, 143] width 8 height 8
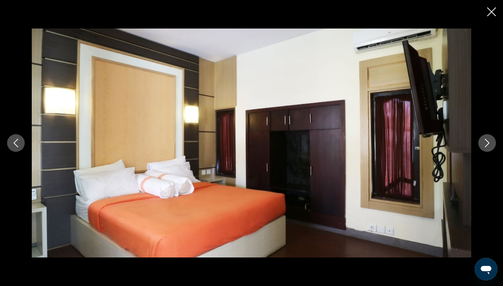
click at [483, 142] on icon "Next image" at bounding box center [486, 143] width 8 height 8
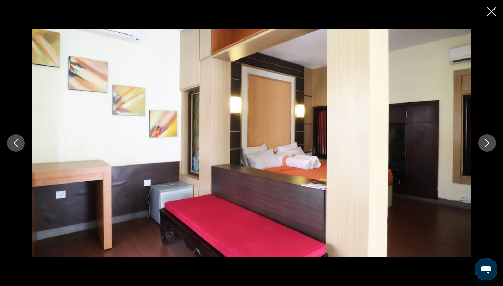
click at [483, 141] on icon "Next image" at bounding box center [486, 143] width 8 height 8
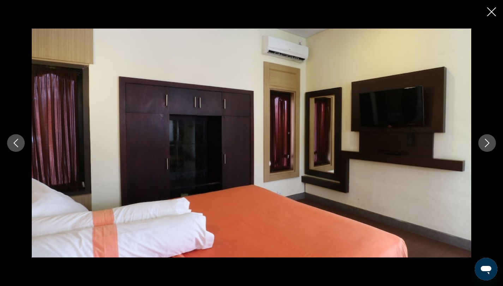
click at [485, 144] on icon "Next image" at bounding box center [486, 143] width 8 height 8
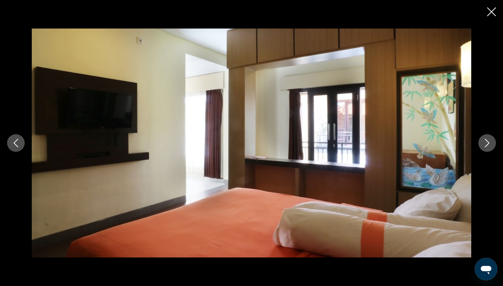
click at [485, 144] on icon "Next image" at bounding box center [486, 143] width 8 height 8
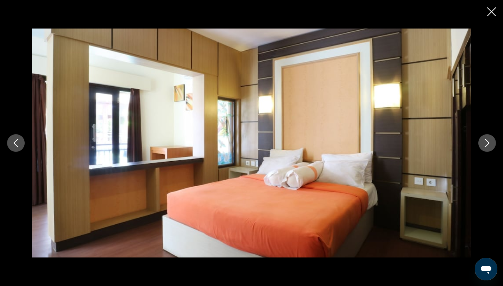
click at [485, 144] on icon "Next image" at bounding box center [486, 143] width 8 height 8
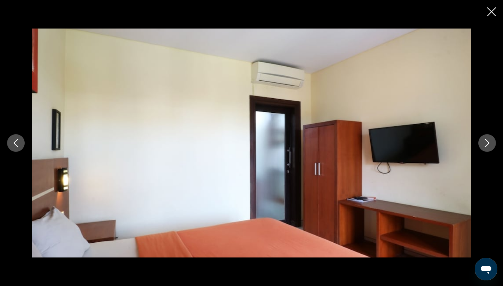
click at [485, 144] on icon "Next image" at bounding box center [486, 143] width 8 height 8
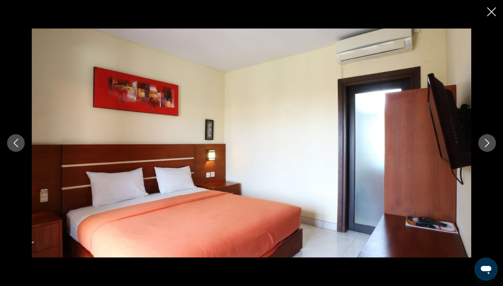
click at [485, 143] on icon "Next image" at bounding box center [486, 143] width 8 height 8
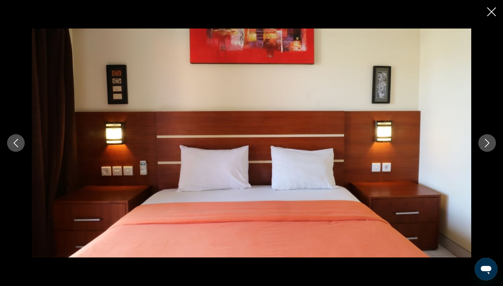
click at [485, 143] on icon "Next image" at bounding box center [486, 143] width 8 height 8
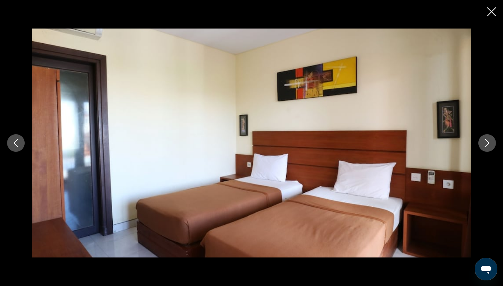
click at [485, 143] on icon "Next image" at bounding box center [486, 143] width 8 height 8
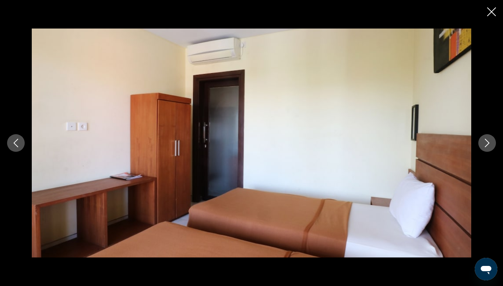
click at [485, 143] on icon "Next image" at bounding box center [486, 143] width 8 height 8
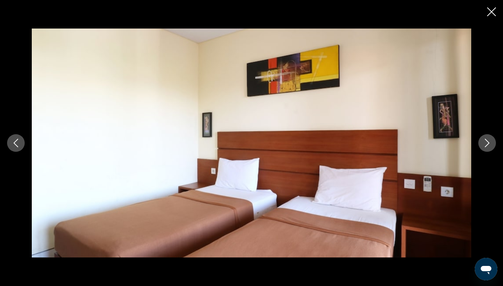
click at [485, 143] on icon "Next image" at bounding box center [486, 143] width 8 height 8
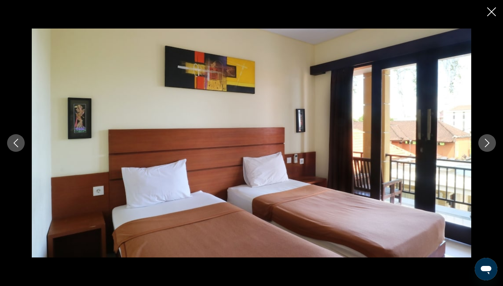
click at [486, 146] on icon "Next image" at bounding box center [487, 143] width 5 height 8
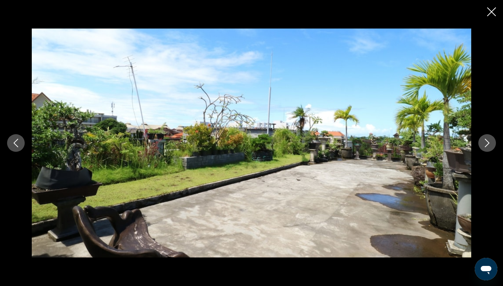
click at [486, 146] on icon "Next image" at bounding box center [487, 143] width 5 height 8
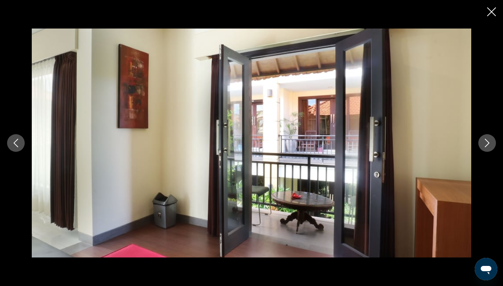
click at [486, 146] on icon "Next image" at bounding box center [487, 143] width 5 height 8
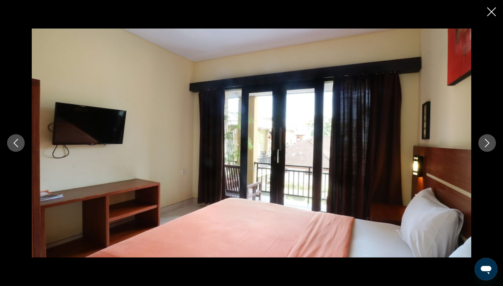
click at [486, 146] on icon "Next image" at bounding box center [487, 143] width 5 height 8
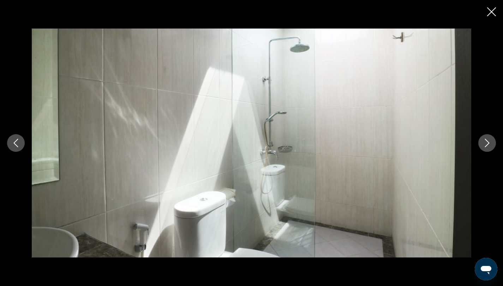
click at [486, 146] on icon "Next image" at bounding box center [487, 143] width 5 height 8
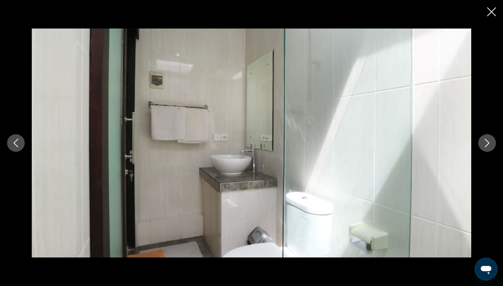
click at [484, 145] on icon "Next image" at bounding box center [486, 143] width 8 height 8
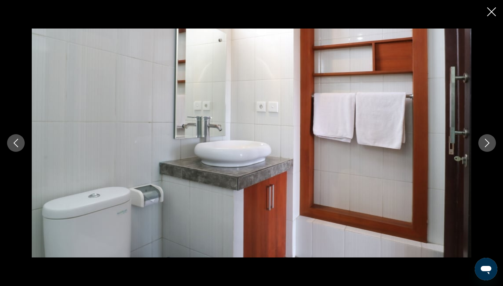
click at [484, 145] on icon "Next image" at bounding box center [486, 143] width 8 height 8
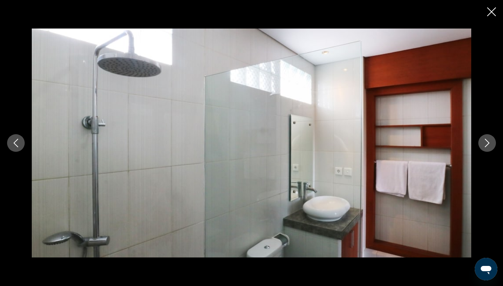
click at [486, 13] on div "prev next" at bounding box center [251, 143] width 503 height 286
click at [493, 12] on icon "Close slideshow" at bounding box center [491, 11] width 9 height 9
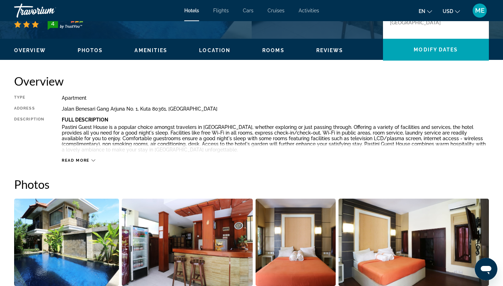
scroll to position [0, 0]
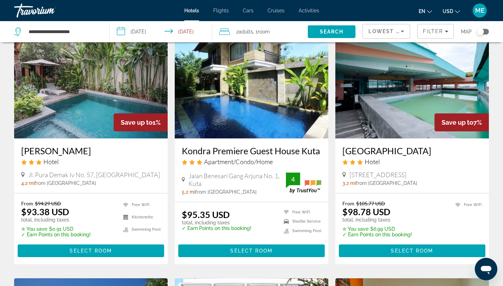
scroll to position [582, 0]
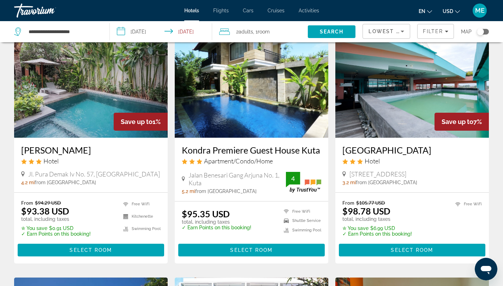
click at [70, 71] on img "Main content" at bounding box center [90, 81] width 153 height 113
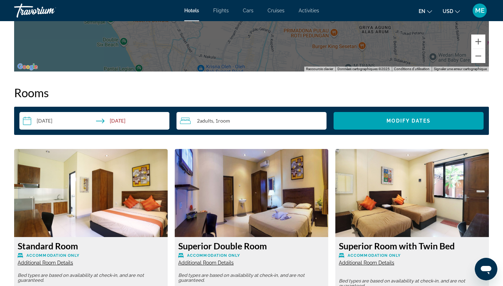
scroll to position [848, 0]
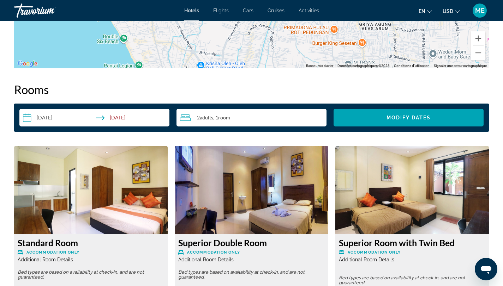
click at [77, 179] on img "Main content" at bounding box center [90, 190] width 153 height 88
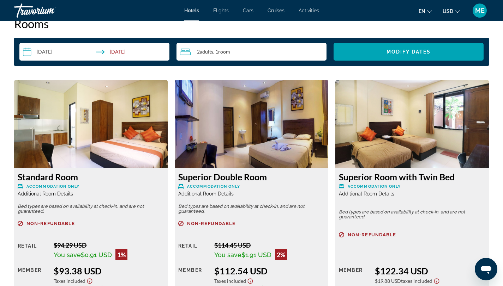
scroll to position [913, 0]
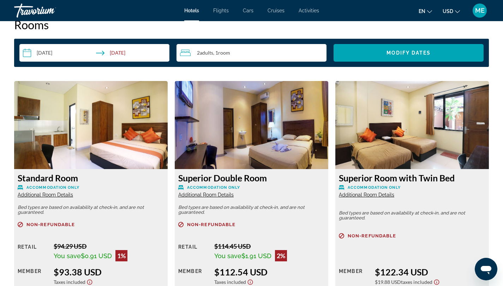
click at [90, 150] on img "Main content" at bounding box center [90, 125] width 153 height 88
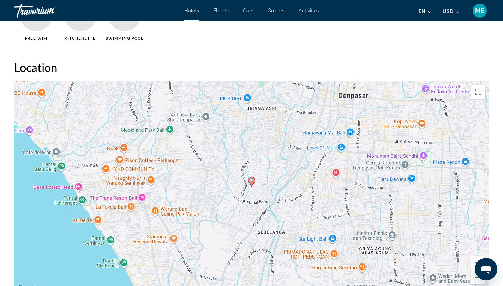
scroll to position [600, 0]
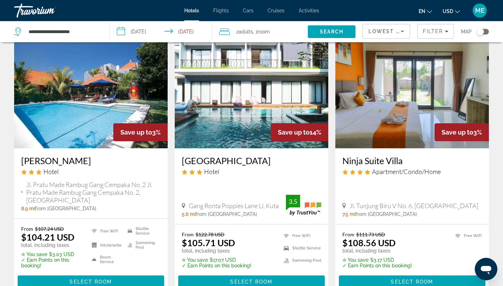
scroll to position [824, 0]
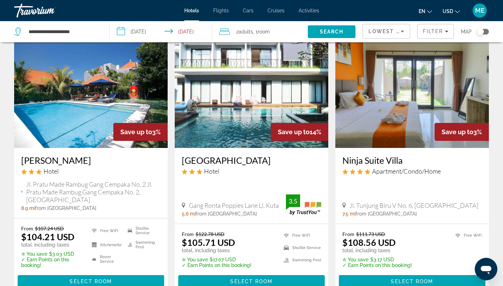
click at [424, 141] on img "Main content" at bounding box center [411, 91] width 153 height 113
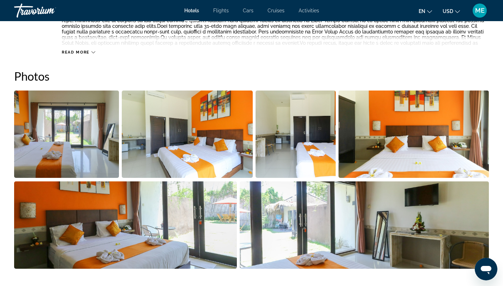
scroll to position [302, 0]
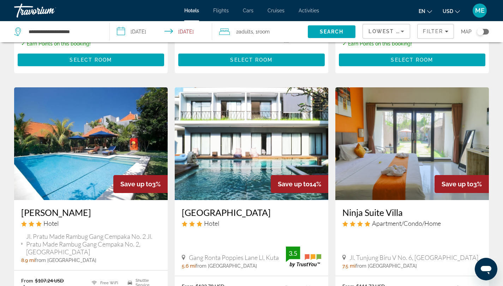
scroll to position [773, 0]
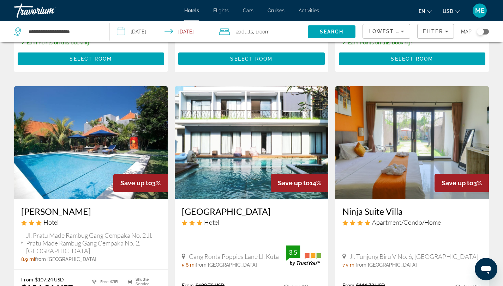
click at [224, 147] on img "Main content" at bounding box center [251, 142] width 153 height 113
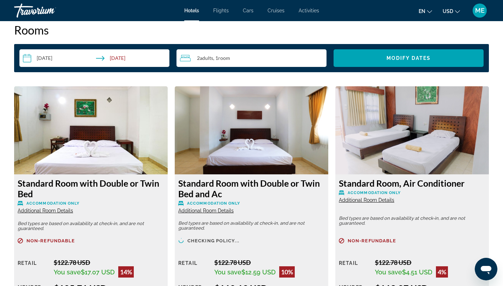
scroll to position [912, 0]
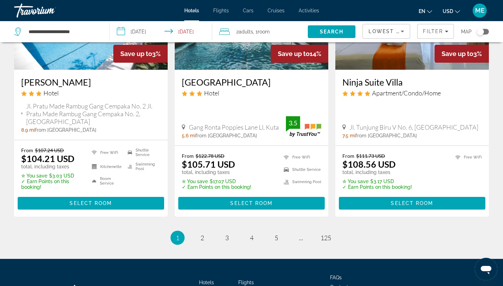
scroll to position [954, 0]
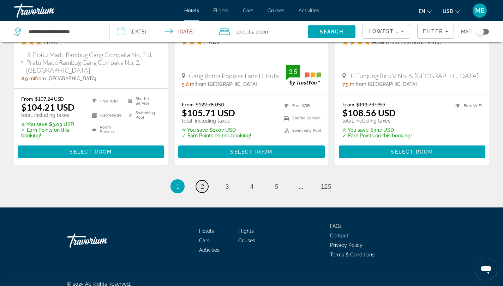
click at [202, 183] on span "2" at bounding box center [202, 187] width 4 height 8
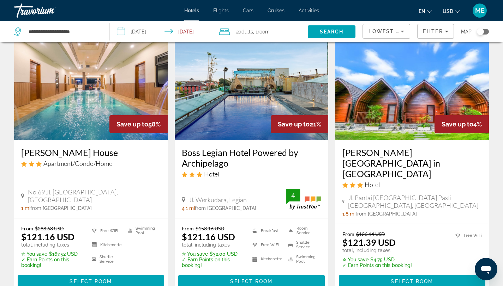
scroll to position [306, 0]
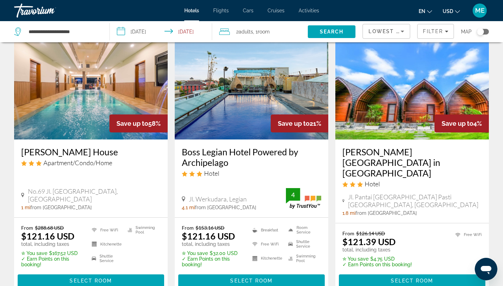
click at [75, 88] on img "Main content" at bounding box center [90, 83] width 153 height 113
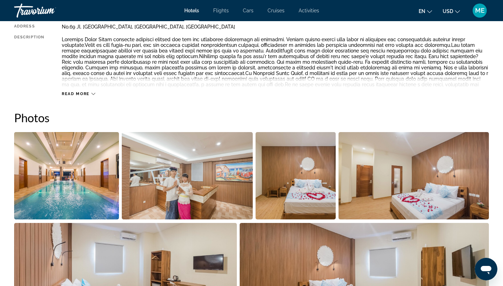
scroll to position [277, 0]
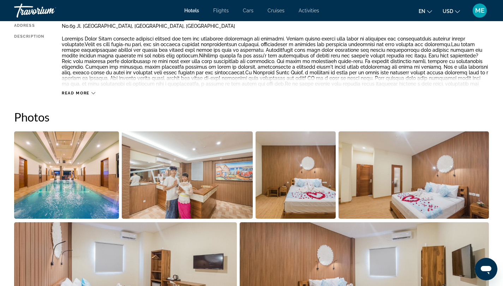
click at [66, 197] on img "Open full-screen image slider" at bounding box center [66, 175] width 105 height 87
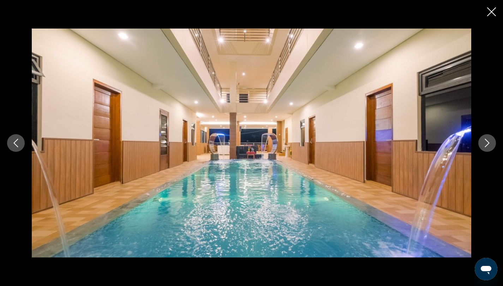
click at [497, 8] on div "prev next" at bounding box center [251, 143] width 503 height 286
click at [492, 13] on icon "Close slideshow" at bounding box center [491, 11] width 9 height 9
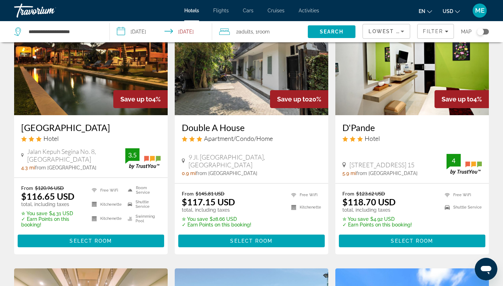
scroll to position [69, 0]
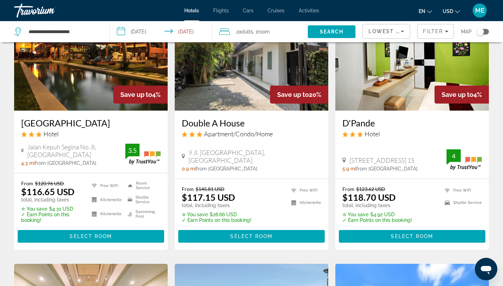
click at [75, 76] on img "Main content" at bounding box center [90, 54] width 153 height 113
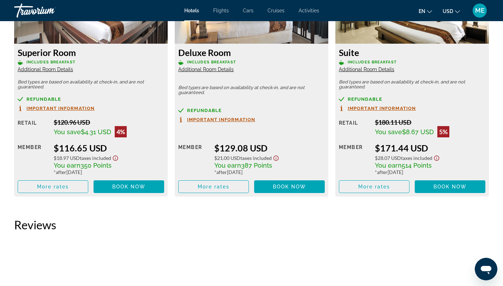
scroll to position [1058, 0]
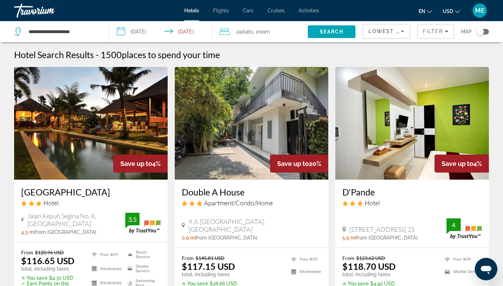
click at [244, 112] on img "Main content" at bounding box center [251, 123] width 153 height 113
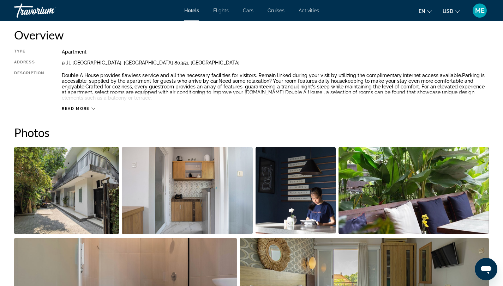
scroll to position [221, 0]
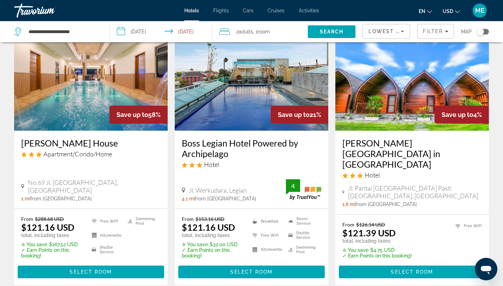
scroll to position [316, 0]
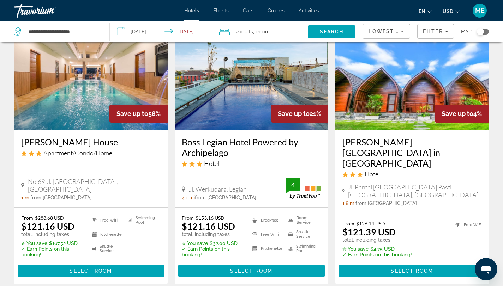
click at [217, 99] on img "Main content" at bounding box center [251, 73] width 153 height 113
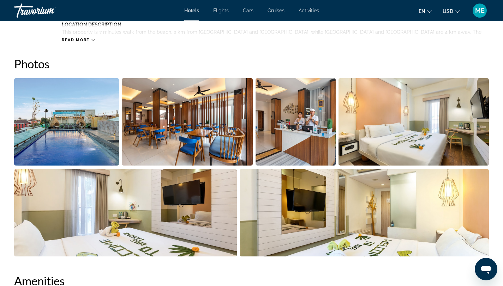
scroll to position [336, 0]
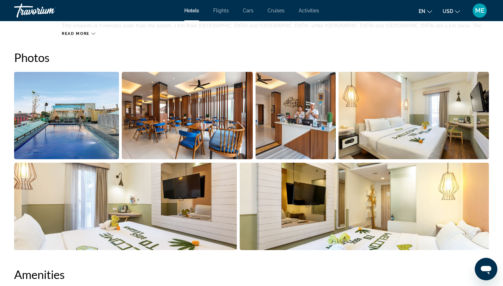
click at [387, 136] on img "Open full-screen image slider" at bounding box center [413, 115] width 151 height 87
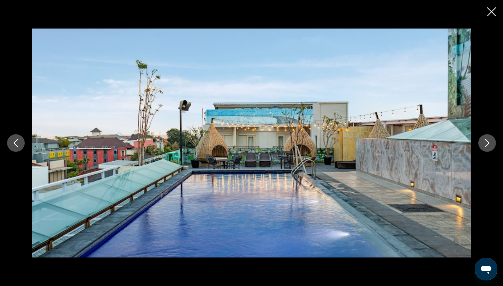
click at [487, 144] on icon "Next image" at bounding box center [486, 143] width 8 height 8
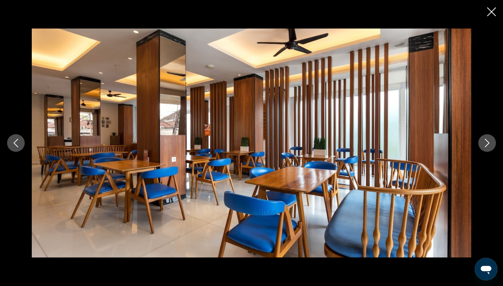
click at [487, 143] on icon "Next image" at bounding box center [486, 143] width 8 height 8
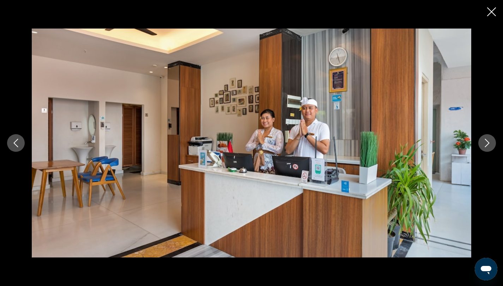
click at [487, 143] on icon "Next image" at bounding box center [486, 143] width 8 height 8
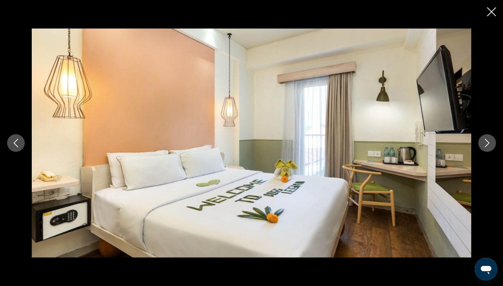
click at [487, 144] on icon "Next image" at bounding box center [486, 143] width 8 height 8
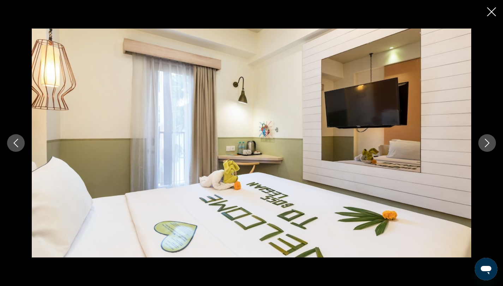
click at [487, 144] on icon "Next image" at bounding box center [486, 143] width 8 height 8
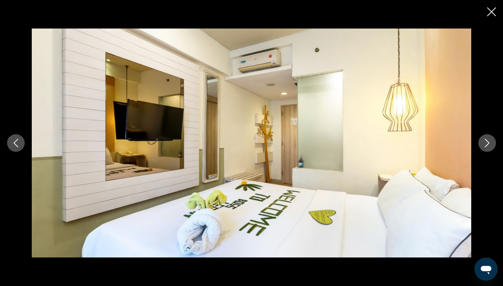
click at [487, 144] on icon "Next image" at bounding box center [487, 143] width 5 height 8
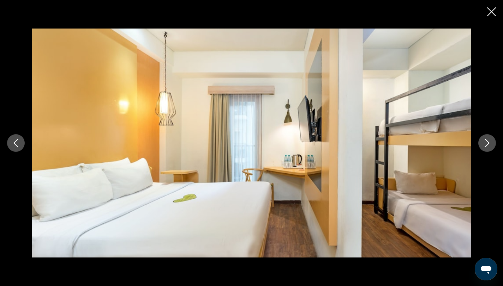
click at [487, 145] on icon "Next image" at bounding box center [487, 143] width 5 height 8
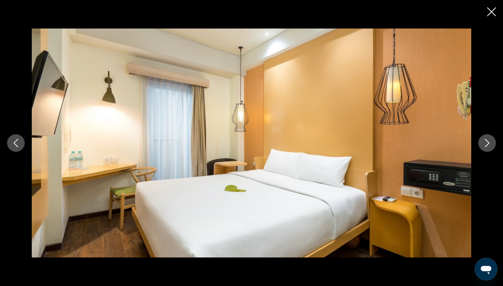
click at [13, 140] on icon "Previous image" at bounding box center [16, 143] width 8 height 8
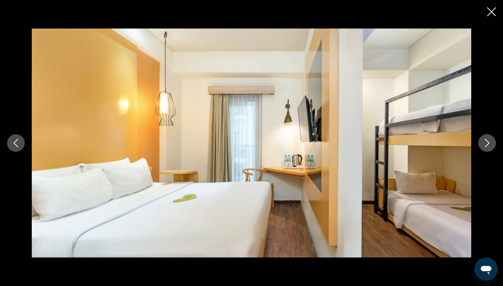
click at [490, 148] on button "Next image" at bounding box center [487, 143] width 18 height 18
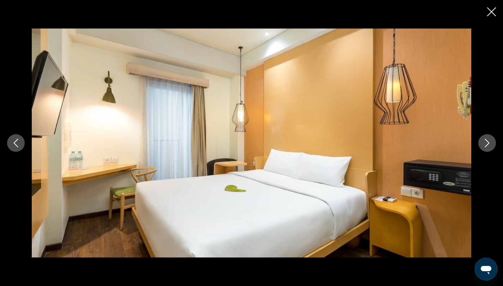
click at [489, 148] on button "Next image" at bounding box center [487, 143] width 18 height 18
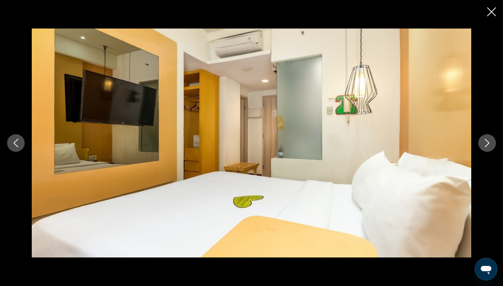
click at [489, 149] on button "Next image" at bounding box center [487, 143] width 18 height 18
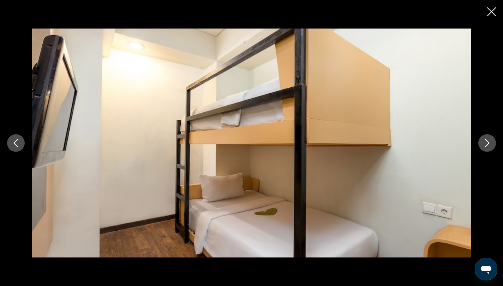
click at [489, 149] on button "Next image" at bounding box center [487, 143] width 18 height 18
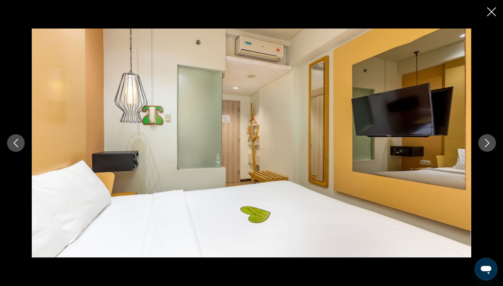
click at [488, 151] on button "Next image" at bounding box center [487, 143] width 18 height 18
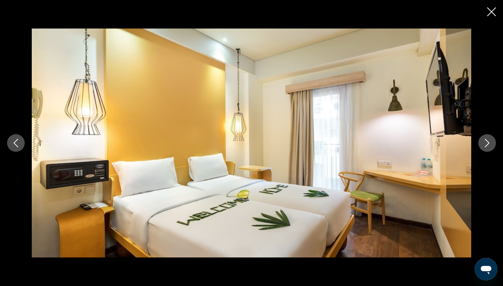
click at [488, 151] on button "Next image" at bounding box center [487, 143] width 18 height 18
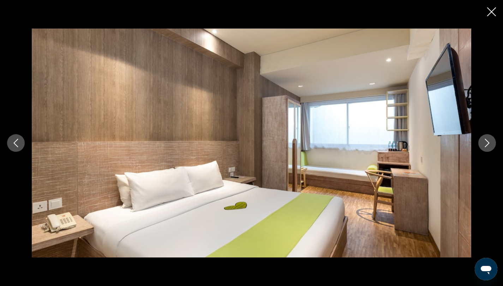
click at [488, 152] on button "Next image" at bounding box center [487, 143] width 18 height 18
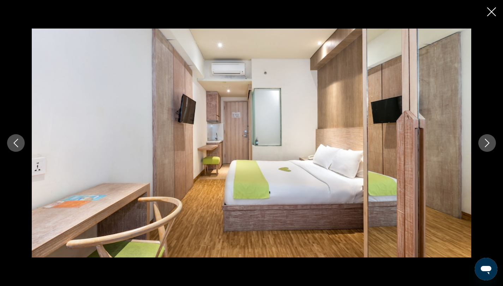
click at [488, 152] on button "Next image" at bounding box center [487, 143] width 18 height 18
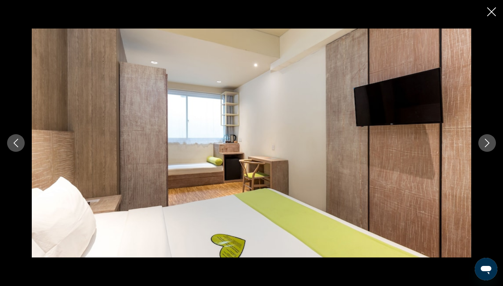
click at [488, 150] on button "Next image" at bounding box center [487, 143] width 18 height 18
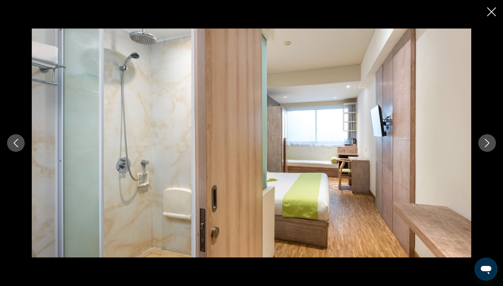
click at [491, 10] on icon "Close slideshow" at bounding box center [491, 11] width 9 height 9
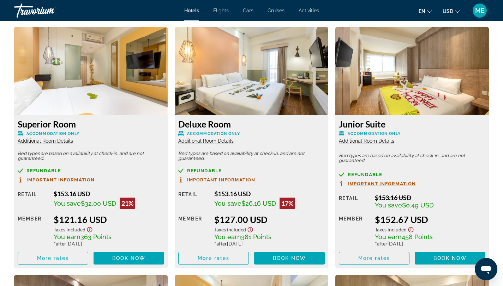
scroll to position [972, 0]
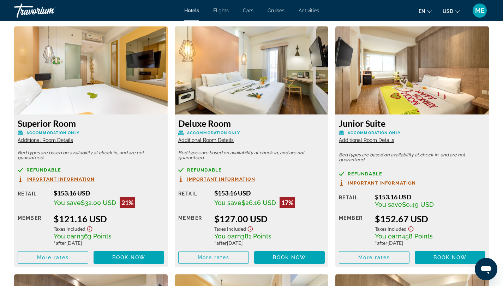
click at [43, 141] on span "Additional Room Details" at bounding box center [45, 141] width 55 height 6
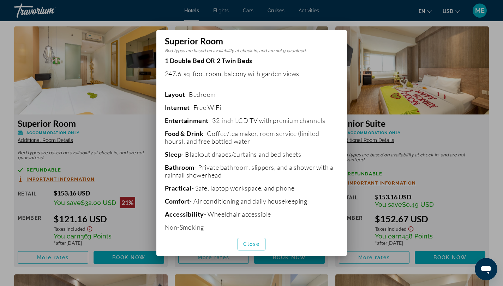
scroll to position [135, 0]
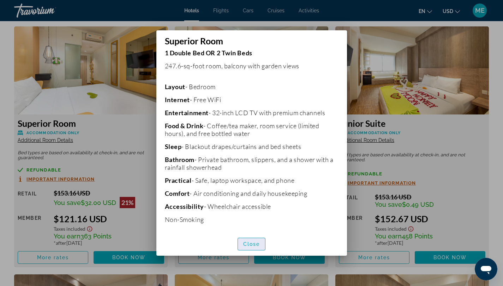
click at [254, 245] on span "Close" at bounding box center [251, 245] width 17 height 6
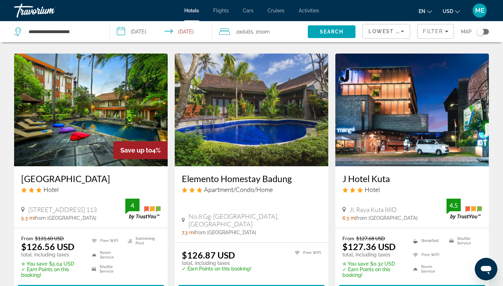
scroll to position [831, 0]
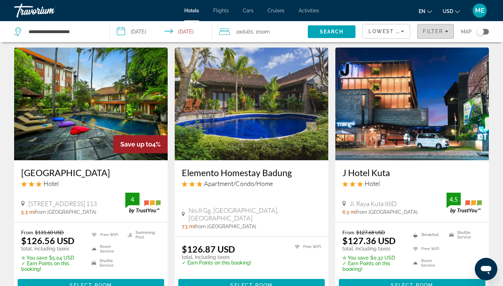
click at [438, 24] on span "Filters" at bounding box center [435, 31] width 36 height 17
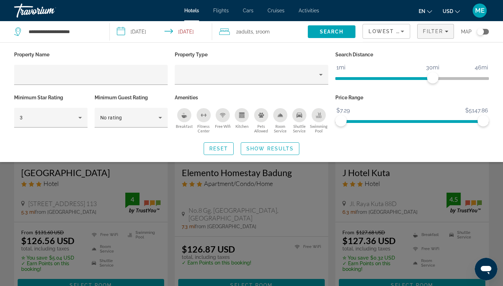
click at [243, 115] on icon "Kitchen" at bounding box center [242, 116] width 4 height 2
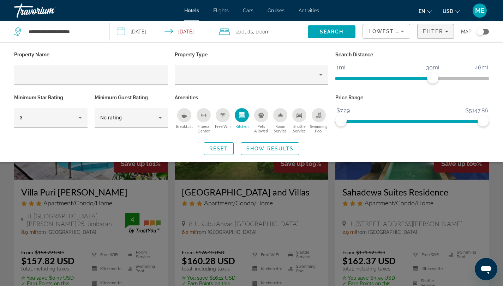
click at [494, 187] on div "Search widget" at bounding box center [251, 196] width 503 height 181
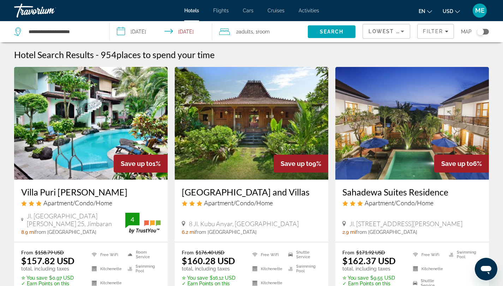
click at [84, 134] on img "Main content" at bounding box center [90, 123] width 153 height 113
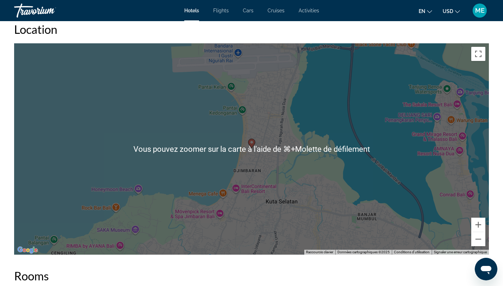
scroll to position [653, 0]
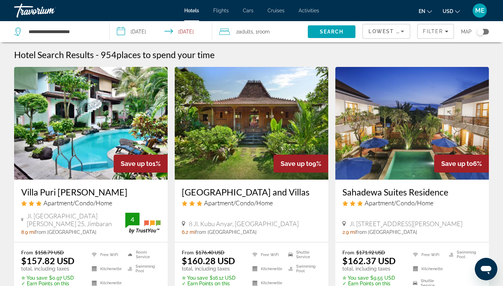
click at [243, 142] on img "Main content" at bounding box center [251, 123] width 153 height 113
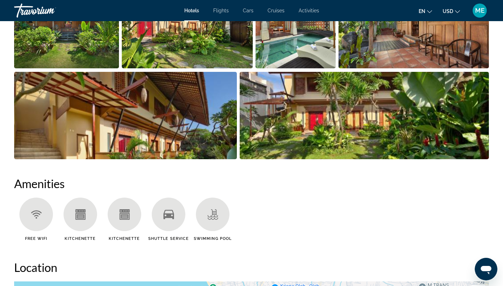
scroll to position [428, 0]
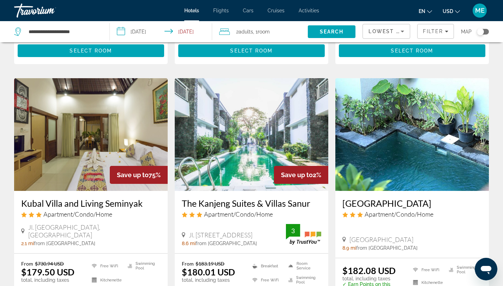
scroll to position [788, 0]
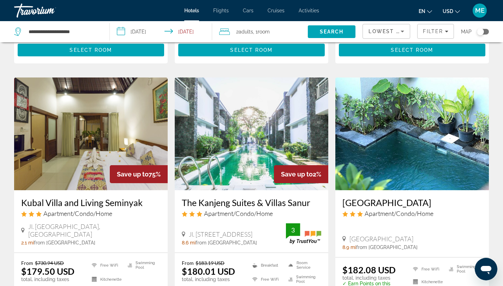
click at [383, 35] on div "Lowest Price" at bounding box center [384, 31] width 32 height 8
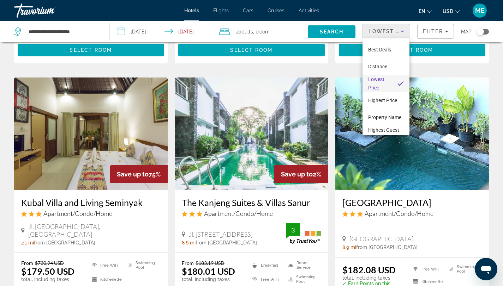
click at [432, 32] on div at bounding box center [251, 143] width 503 height 286
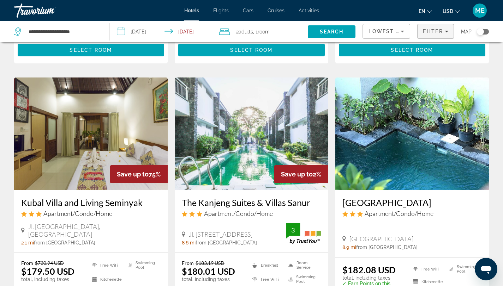
click at [430, 33] on span "Filter" at bounding box center [432, 32] width 20 height 6
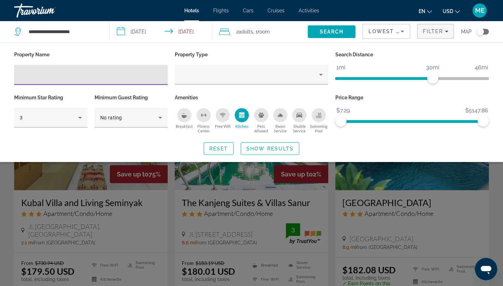
click at [241, 116] on icon "Kitchen" at bounding box center [242, 116] width 4 height 2
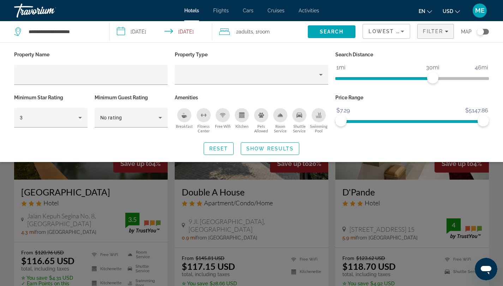
click at [495, 183] on div "Search widget" at bounding box center [251, 196] width 503 height 181
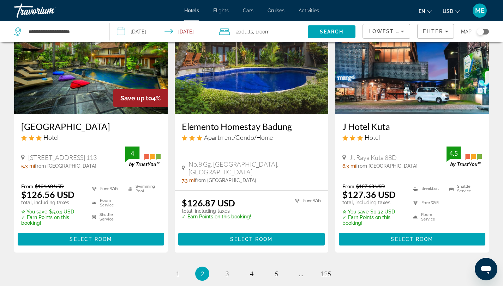
scroll to position [878, 0]
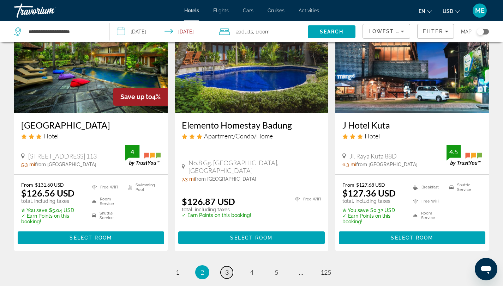
click at [225, 269] on span "3" at bounding box center [227, 273] width 4 height 8
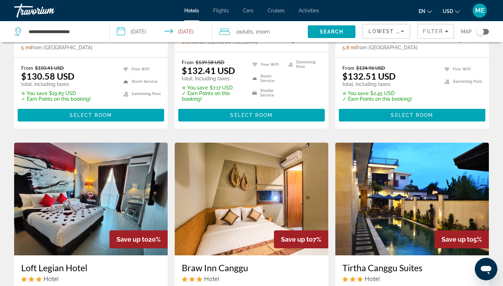
scroll to position [533, 0]
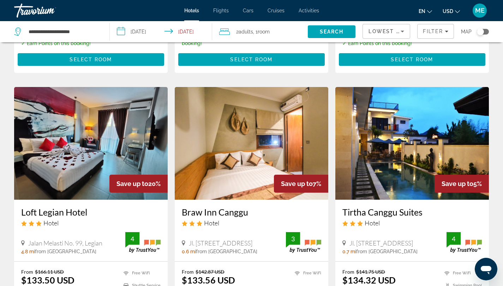
click at [263, 112] on img "Main content" at bounding box center [251, 143] width 153 height 113
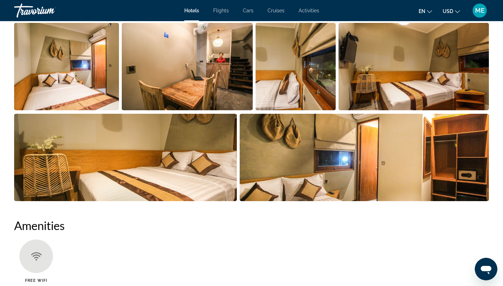
scroll to position [387, 0]
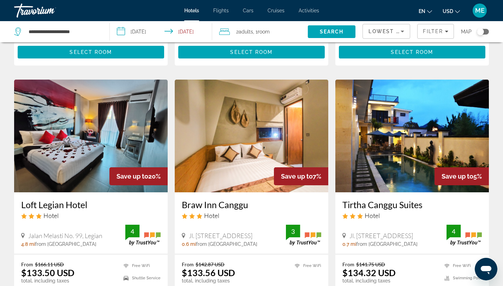
scroll to position [541, 0]
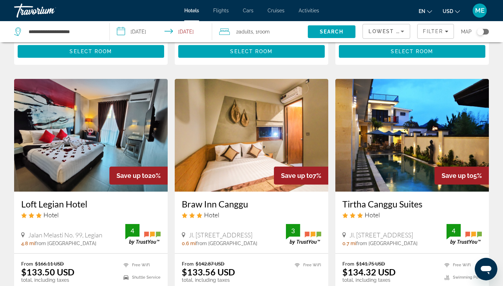
click at [389, 119] on img "Main content" at bounding box center [411, 135] width 153 height 113
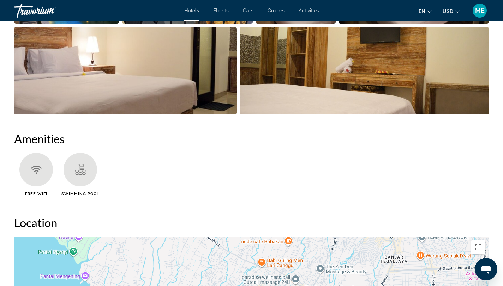
scroll to position [479, 0]
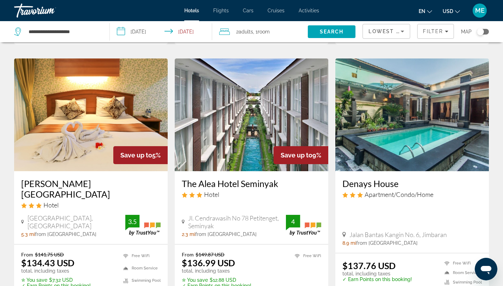
scroll to position [822, 0]
click at [252, 105] on img "Main content" at bounding box center [251, 114] width 153 height 113
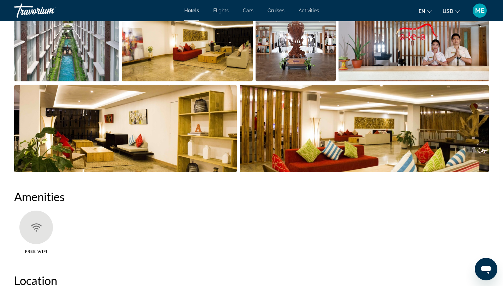
scroll to position [415, 0]
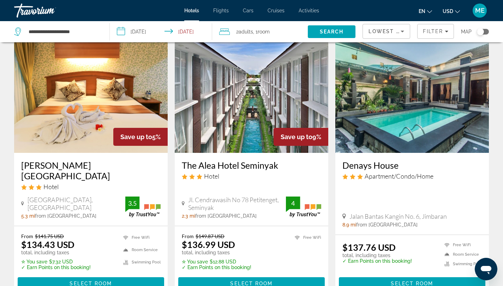
scroll to position [842, 0]
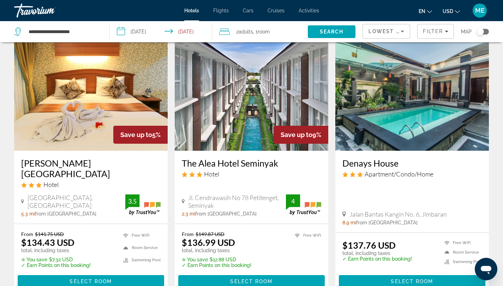
click at [394, 103] on img "Main content" at bounding box center [411, 94] width 153 height 113
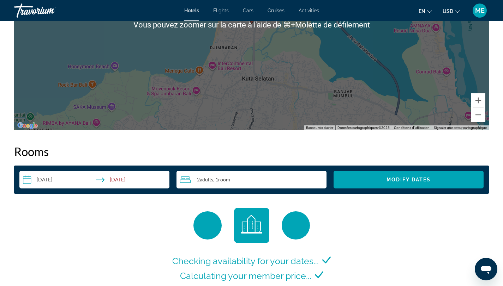
scroll to position [792, 0]
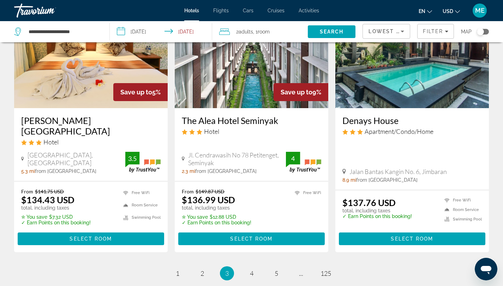
scroll to position [950, 0]
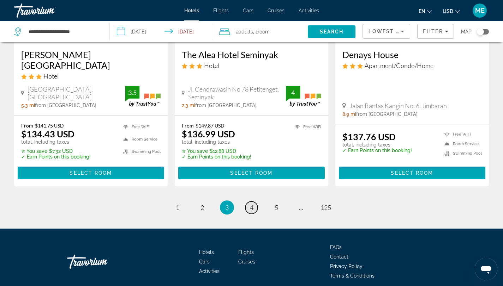
click at [250, 204] on span "4" at bounding box center [252, 208] width 4 height 8
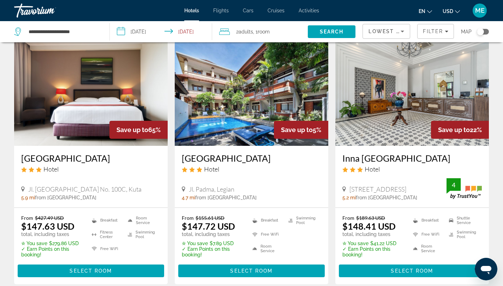
scroll to position [854, 0]
